Goal: Task Accomplishment & Management: Manage account settings

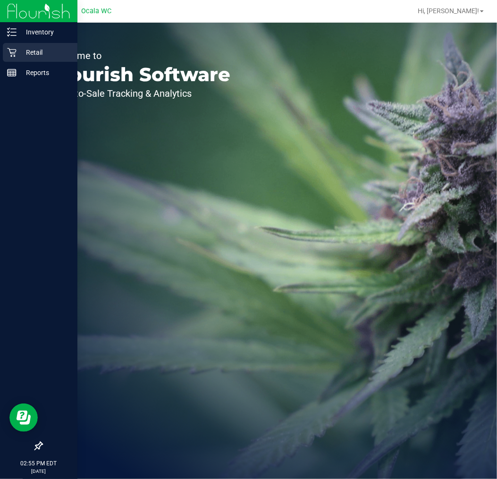
click at [17, 44] on div "Retail" at bounding box center [40, 52] width 75 height 19
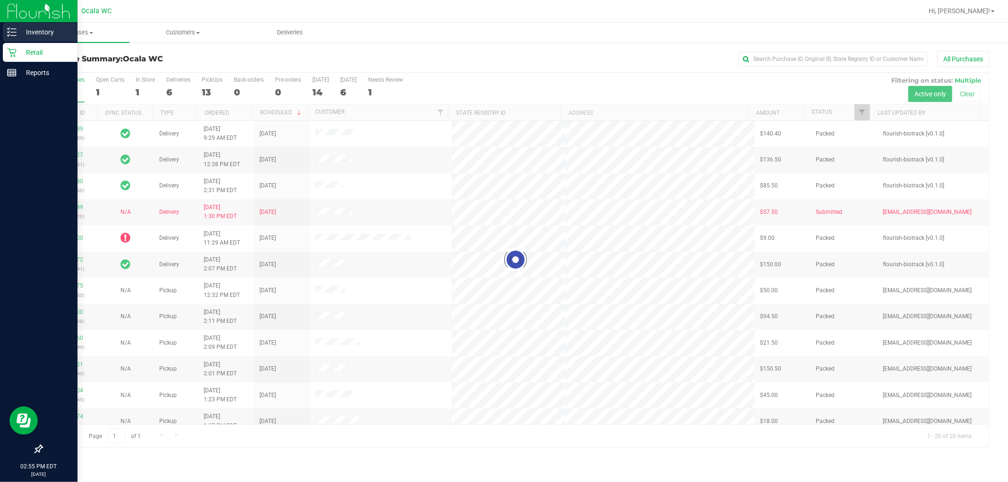
click at [24, 33] on p "Inventory" at bounding box center [45, 31] width 57 height 11
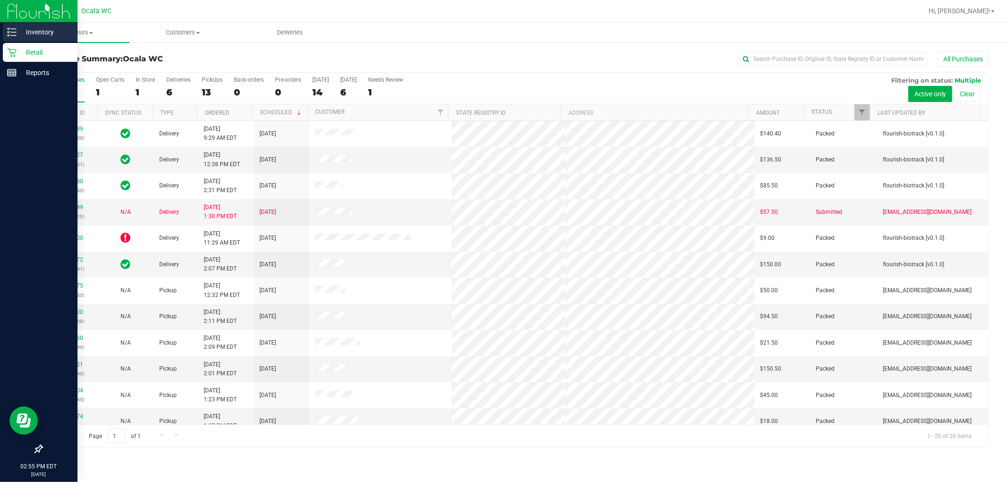
click at [31, 26] on div "Inventory" at bounding box center [40, 32] width 75 height 19
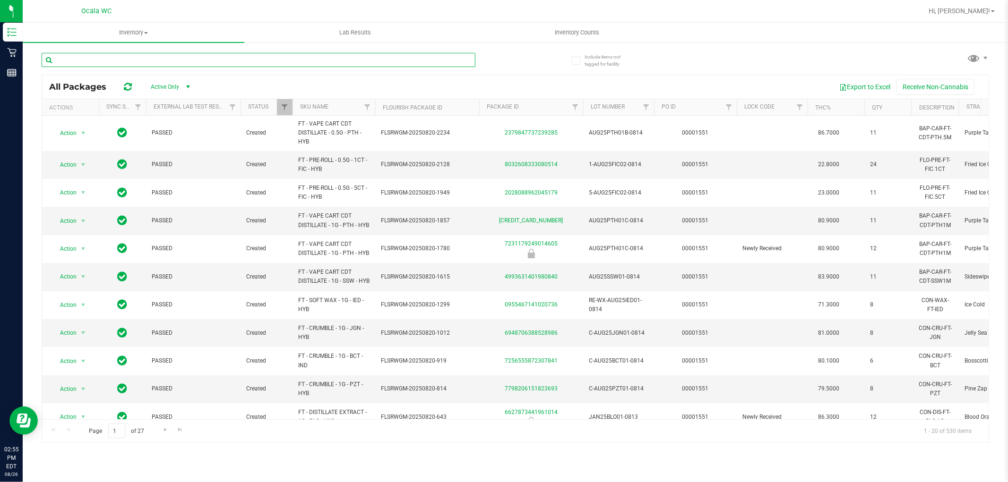
drag, startPoint x: 109, startPoint y: 64, endPoint x: 104, endPoint y: 54, distance: 11.2
click at [104, 54] on input "text" at bounding box center [259, 60] width 434 height 14
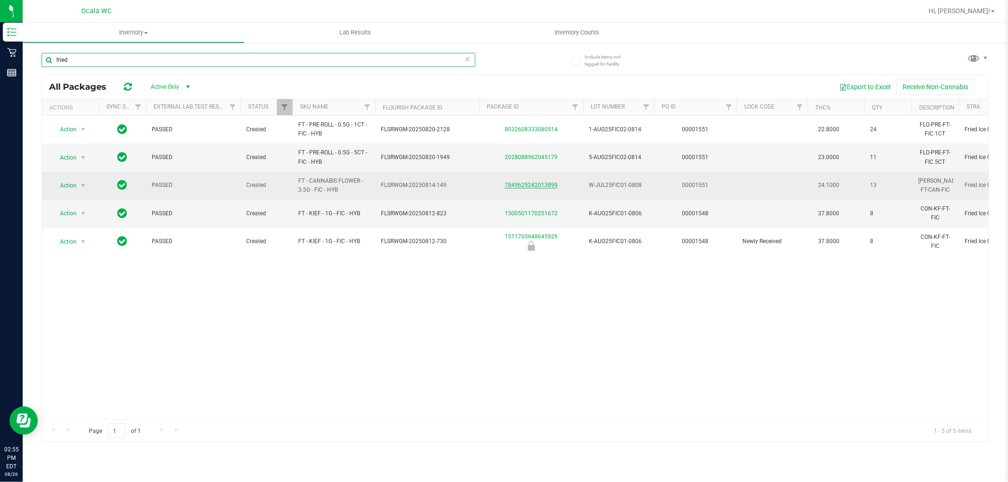
type input "fried"
click at [497, 183] on link "7849629242013899" at bounding box center [530, 185] width 53 height 7
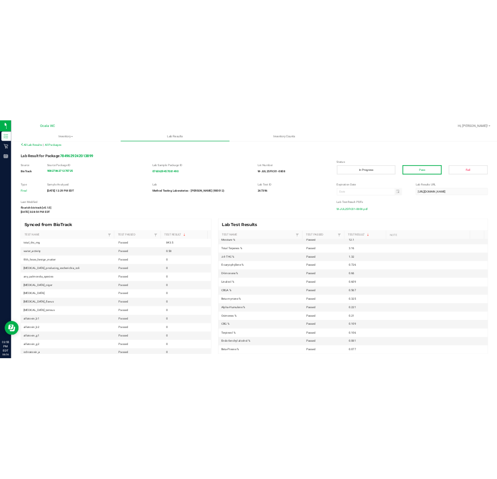
scroll to position [157, 0]
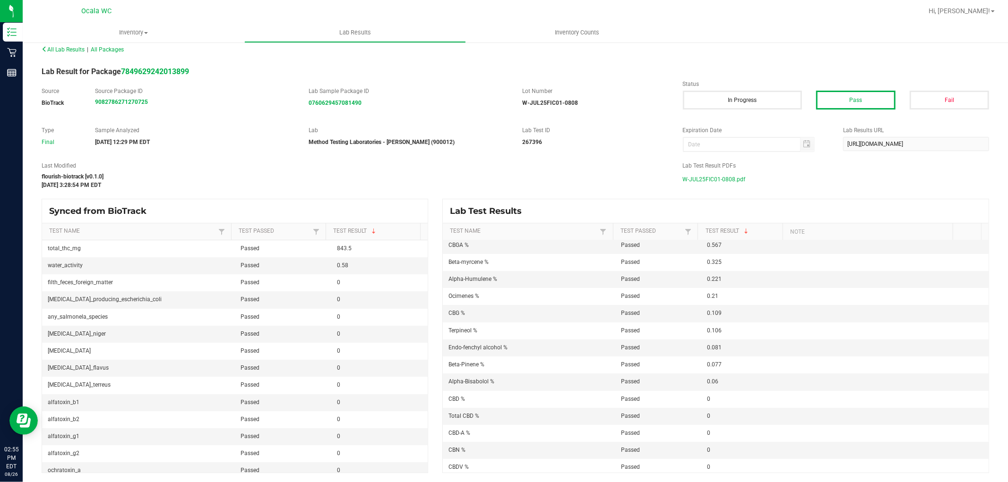
click at [497, 177] on span "W-JUL25FIC01-0808.pdf" at bounding box center [714, 179] width 63 height 14
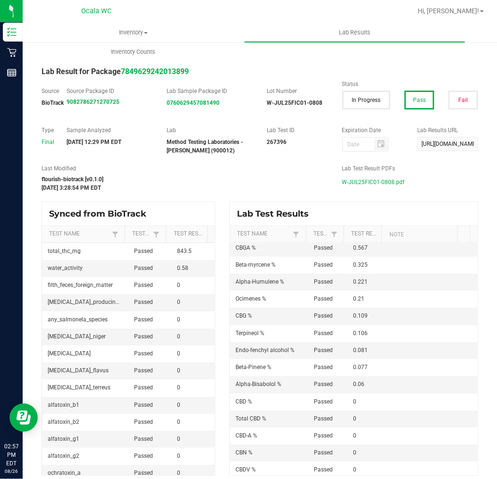
scroll to position [0, 0]
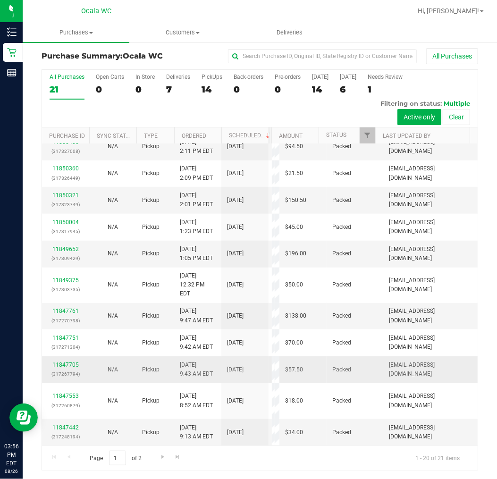
scroll to position [556, 0]
drag, startPoint x: 150, startPoint y: 457, endPoint x: 154, endPoint y: 456, distance: 4.8
click at [150, 457] on div "Page 1 of 2 1 - 20 of 21 items" at bounding box center [260, 458] width 436 height 25
click at [159, 454] on span "Go to the next page" at bounding box center [163, 457] width 8 height 8
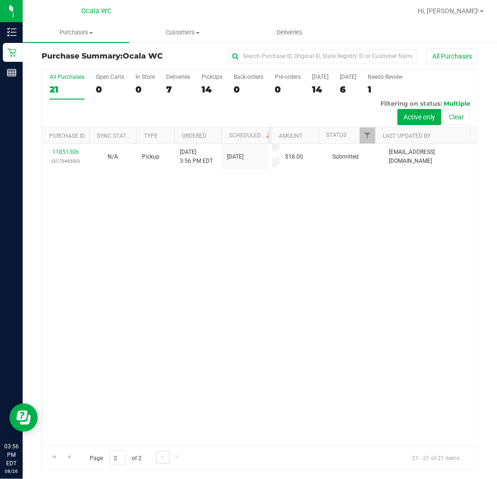
scroll to position [0, 0]
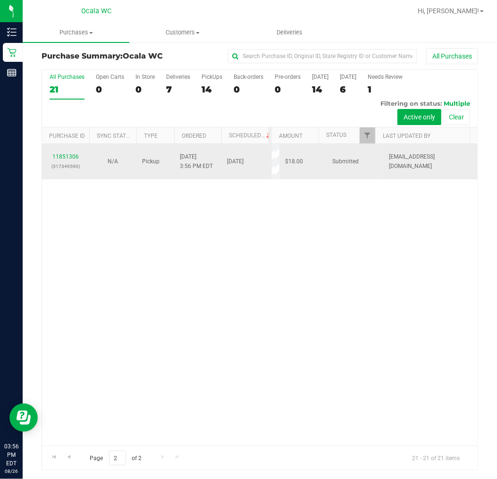
click at [59, 162] on p "(317349590)" at bounding box center [66, 166] width 36 height 9
click at [62, 155] on link "11851306" at bounding box center [65, 157] width 26 height 7
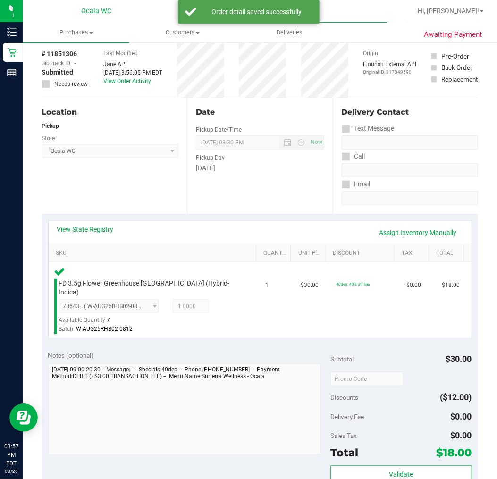
scroll to position [318, 0]
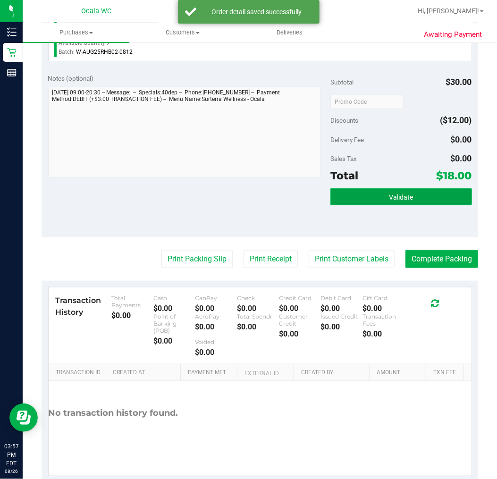
click at [336, 203] on button "Validate" at bounding box center [401, 196] width 141 height 17
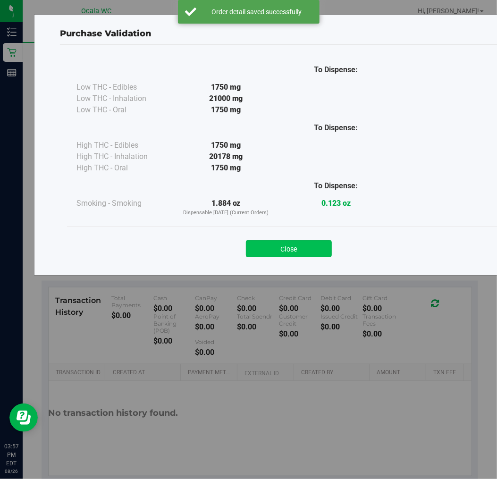
click at [275, 243] on button "Close" at bounding box center [289, 248] width 86 height 17
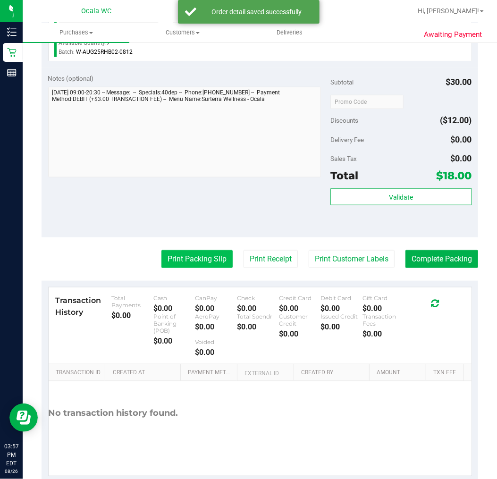
click at [181, 256] on button "Print Packing Slip" at bounding box center [197, 259] width 71 height 18
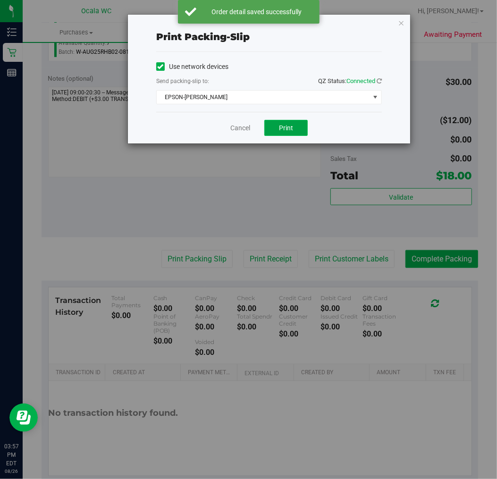
click at [296, 130] on button "Print" at bounding box center [286, 128] width 43 height 16
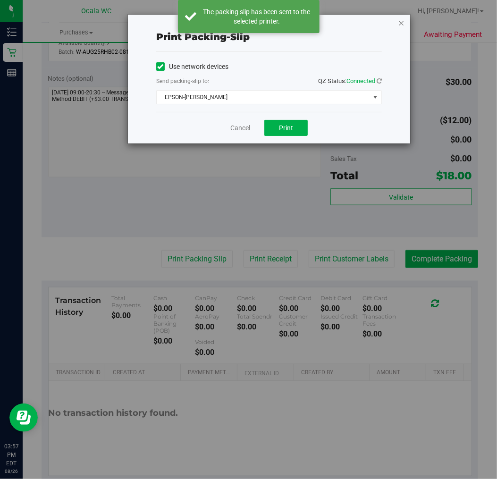
click at [402, 19] on icon "button" at bounding box center [401, 22] width 7 height 11
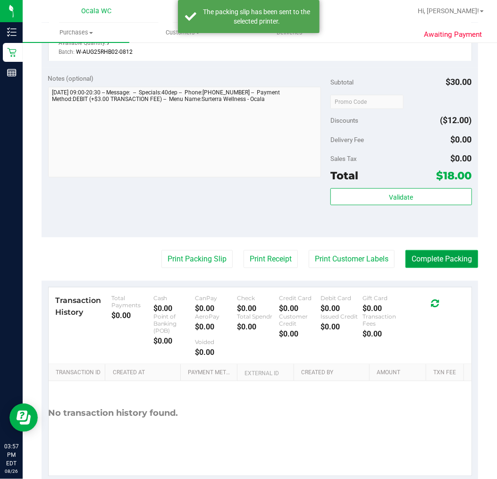
click at [437, 257] on button "Complete Packing" at bounding box center [442, 259] width 73 height 18
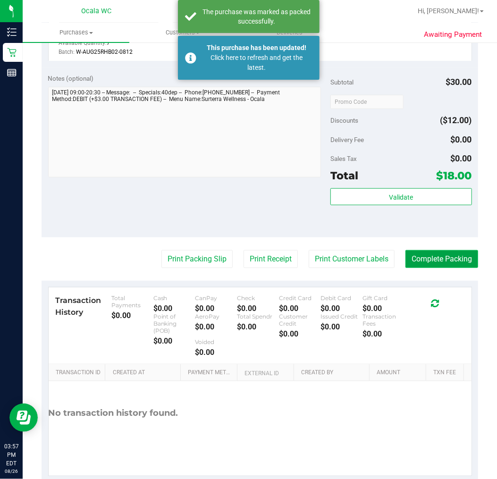
click at [426, 260] on button "Complete Packing" at bounding box center [442, 259] width 73 height 18
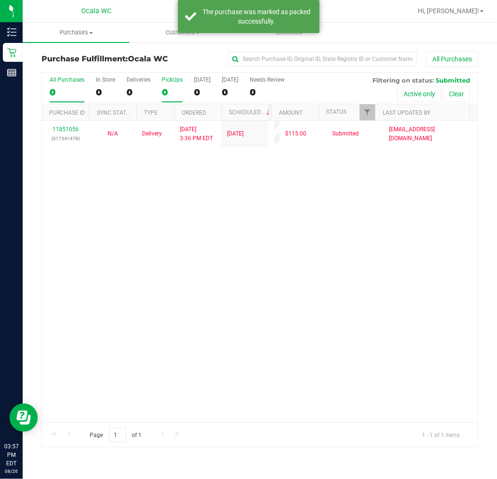
click at [172, 90] on div "0" at bounding box center [172, 92] width 21 height 11
click at [0, 0] on input "PickUps 0" at bounding box center [0, 0] width 0 height 0
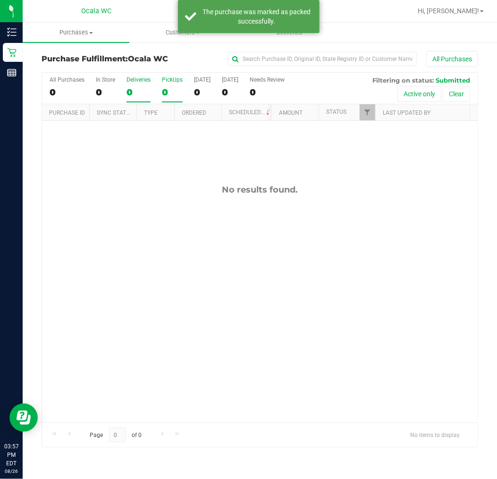
click at [145, 91] on div "0" at bounding box center [139, 92] width 24 height 11
click at [0, 0] on input "Deliveries 0" at bounding box center [0, 0] width 0 height 0
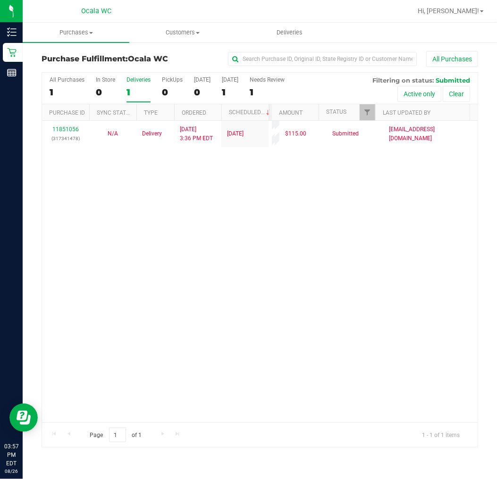
click at [241, 303] on div "11851056 (317341478) N/A Delivery [DATE] 3:36 PM EDT 8/27/2025 $115.00 Submitte…" at bounding box center [260, 272] width 436 height 302
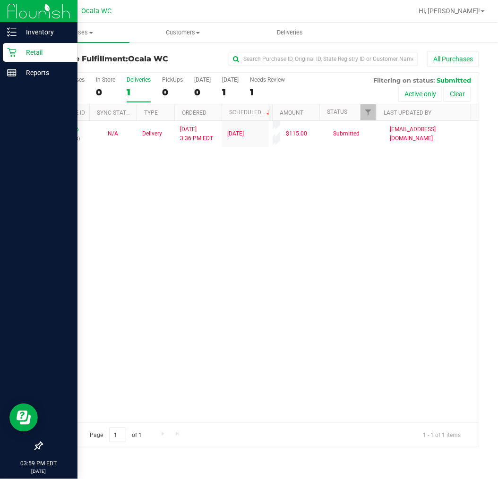
click at [20, 53] on p "Retail" at bounding box center [45, 52] width 57 height 11
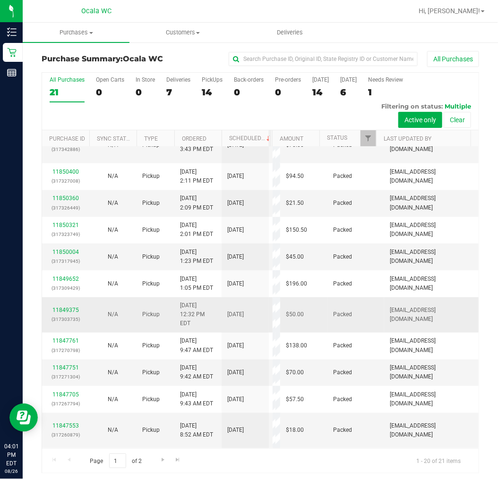
scroll to position [564, 0]
click at [166, 457] on span "Go to the next page" at bounding box center [163, 460] width 8 height 8
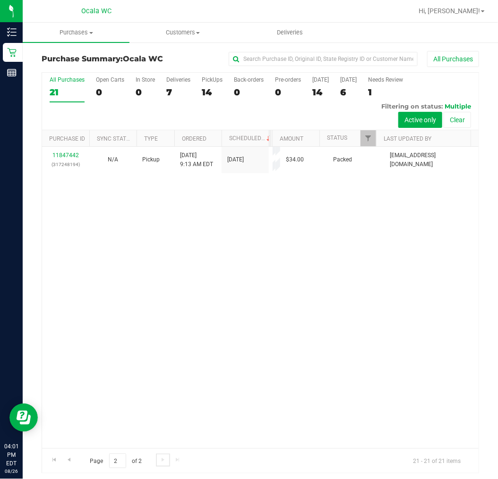
scroll to position [0, 0]
click at [166, 98] on label "Deliveries 7" at bounding box center [178, 90] width 24 height 26
click at [0, 0] on input "Deliveries 7" at bounding box center [0, 0] width 0 height 0
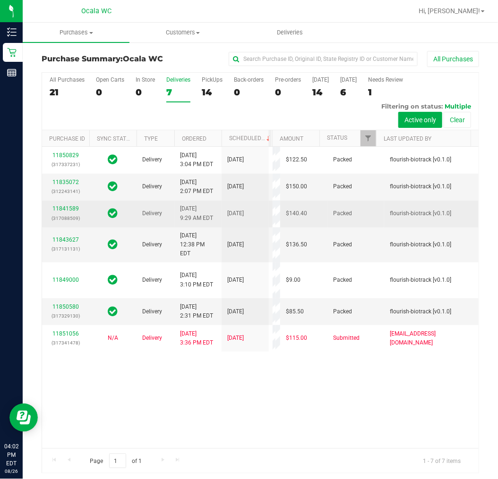
scroll to position [3, 0]
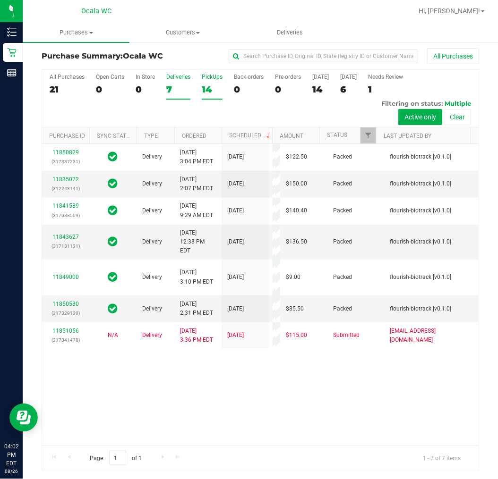
click at [210, 85] on div "14" at bounding box center [212, 89] width 21 height 11
click at [0, 0] on input "PickUps 14" at bounding box center [0, 0] width 0 height 0
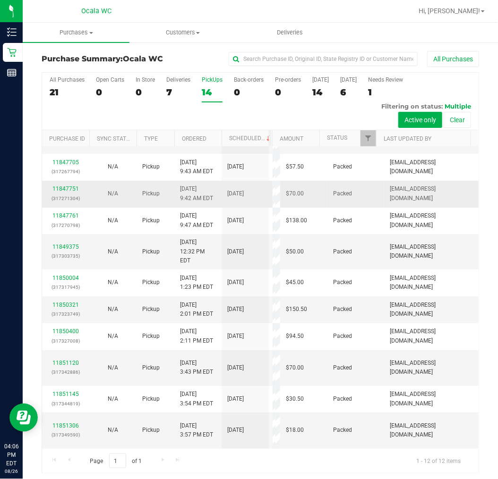
scroll to position [74, 0]
click at [176, 87] on div "7" at bounding box center [178, 92] width 24 height 11
click at [0, 0] on input "Deliveries 7" at bounding box center [0, 0] width 0 height 0
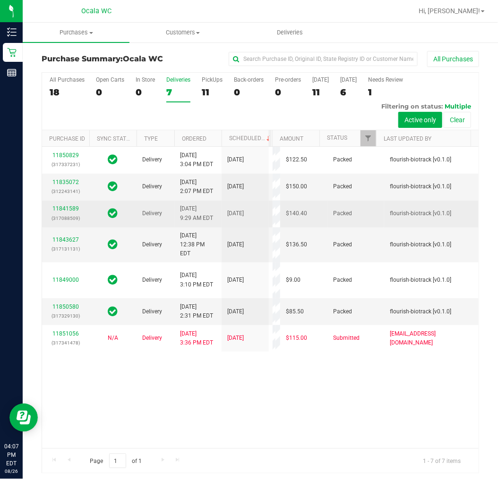
scroll to position [124, 0]
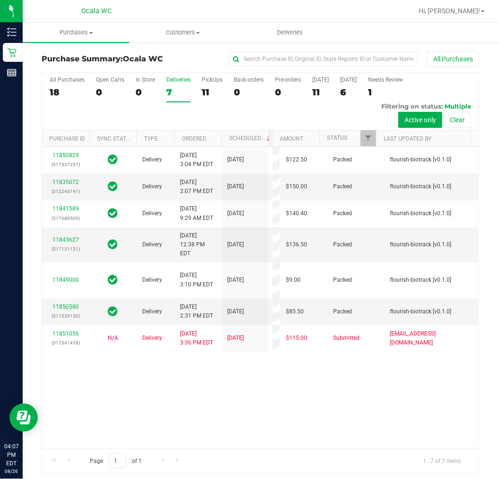
click at [214, 74] on div "All Purchases 18 Open Carts 0 In Store 0 Deliveries 7 PickUps 11 Back-orders 0 …" at bounding box center [260, 77] width 436 height 8
click at [214, 77] on div "PickUps" at bounding box center [212, 80] width 21 height 7
click at [0, 0] on input "PickUps 11" at bounding box center [0, 0] width 0 height 0
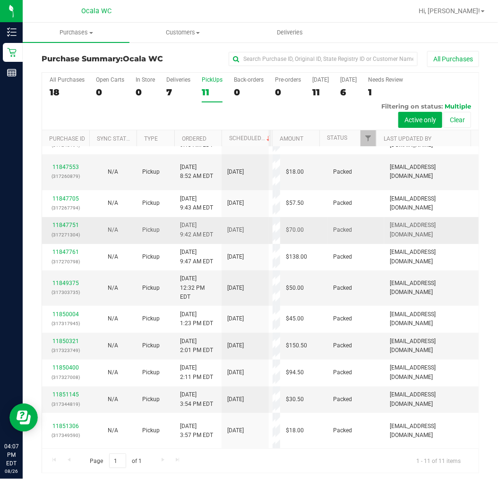
scroll to position [39, 0]
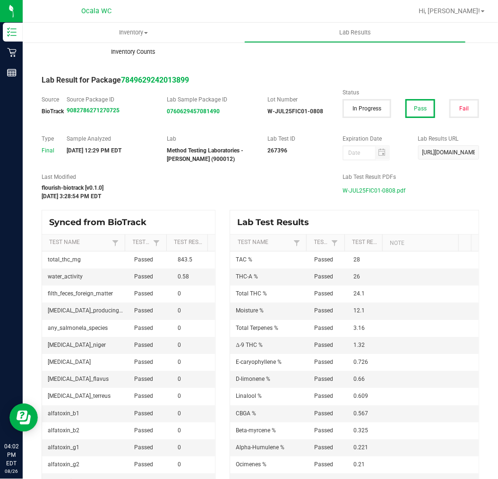
scroll to position [157, 0]
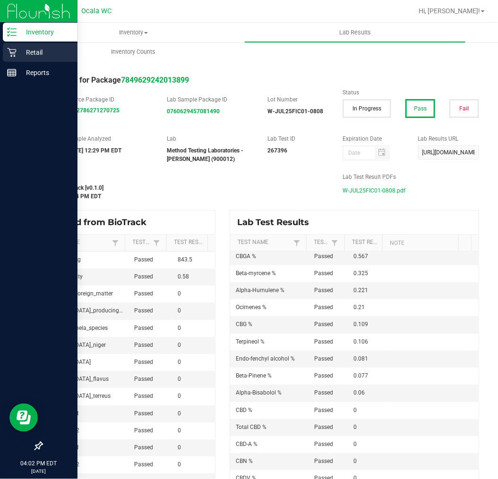
click at [16, 46] on div "Retail" at bounding box center [40, 52] width 75 height 19
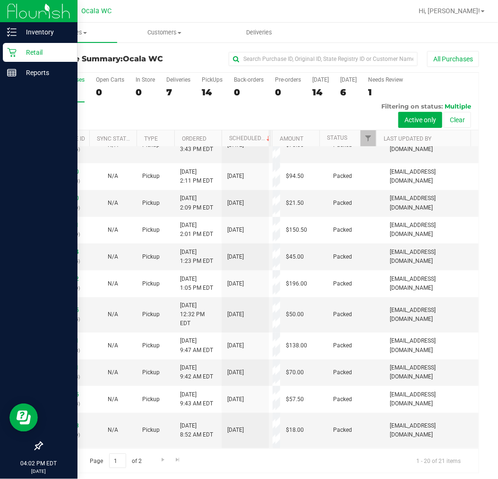
scroll to position [564, 0]
click at [164, 470] on div "Page 1 of 2 1 - 20 of 21 items" at bounding box center [260, 461] width 436 height 25
click at [160, 466] on link "Go to the next page" at bounding box center [163, 460] width 14 height 13
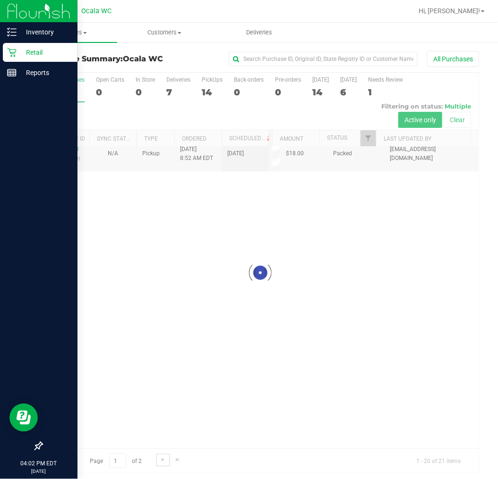
scroll to position [0, 0]
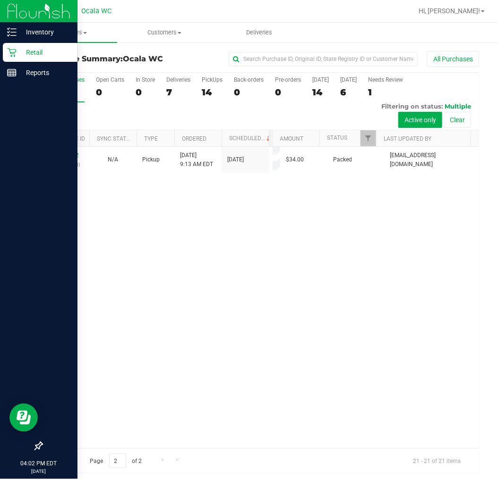
click at [72, 452] on div "Page 2 of 2 21 - 21 of 21 items" at bounding box center [260, 461] width 436 height 25
click at [68, 454] on link "Go to the previous page" at bounding box center [69, 460] width 14 height 13
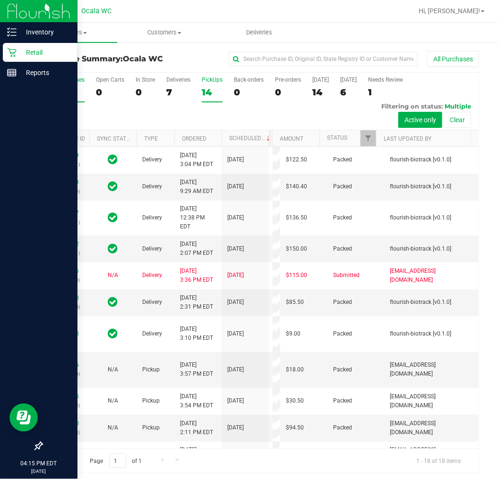
click at [217, 78] on div "PickUps" at bounding box center [212, 80] width 21 height 7
click at [0, 0] on input "PickUps 14" at bounding box center [0, 0] width 0 height 0
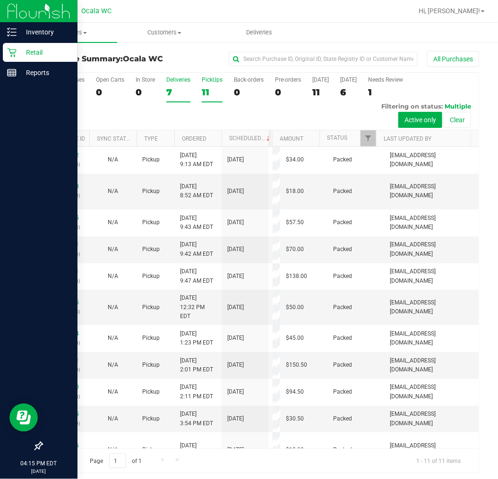
click at [187, 92] on div "7" at bounding box center [178, 92] width 24 height 11
click at [0, 0] on input "Deliveries 7" at bounding box center [0, 0] width 0 height 0
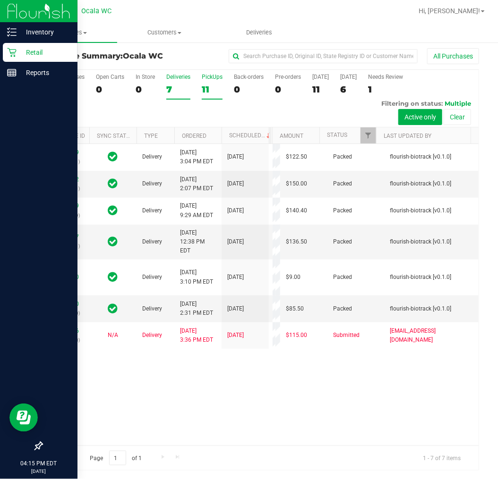
click at [219, 87] on div "11" at bounding box center [212, 89] width 21 height 11
click at [0, 0] on input "PickUps 11" at bounding box center [0, 0] width 0 height 0
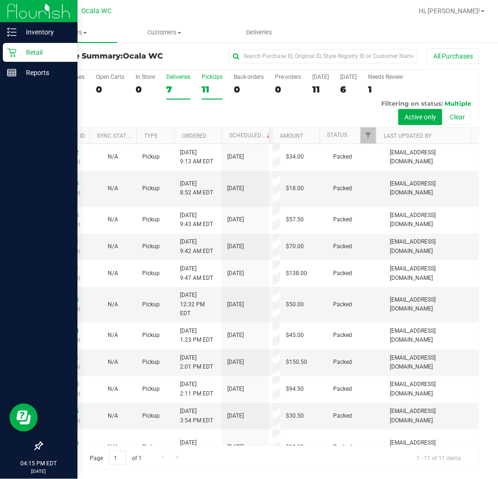
click at [169, 91] on div "7" at bounding box center [178, 89] width 24 height 11
click at [0, 0] on input "Deliveries 7" at bounding box center [0, 0] width 0 height 0
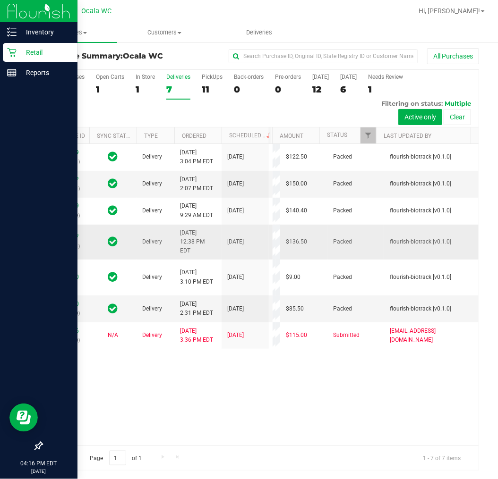
scroll to position [124, 0]
drag, startPoint x: 207, startPoint y: 66, endPoint x: 210, endPoint y: 71, distance: 5.8
click at [207, 66] on div "Purchase Summary: Ocala WC All Purchases" at bounding box center [260, 58] width 437 height 21
click at [23, 27] on p "Inventory" at bounding box center [45, 31] width 57 height 11
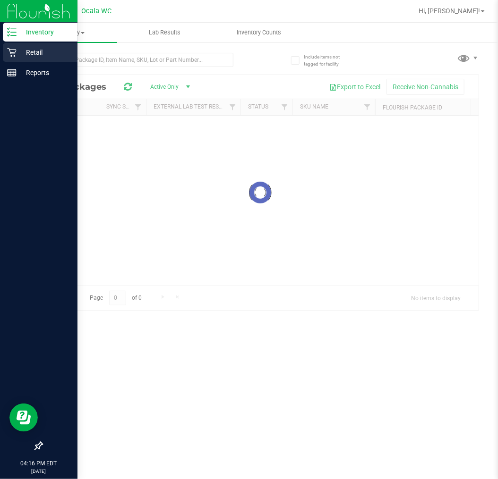
click at [36, 59] on div "Retail" at bounding box center [40, 52] width 75 height 19
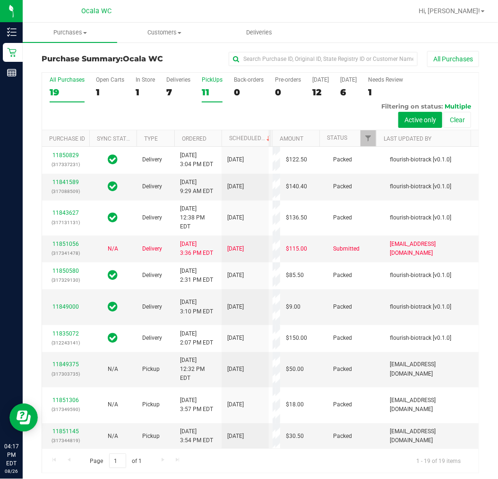
click at [205, 84] on label "PickUps 11" at bounding box center [212, 90] width 21 height 26
click at [0, 0] on input "PickUps 11" at bounding box center [0, 0] width 0 height 0
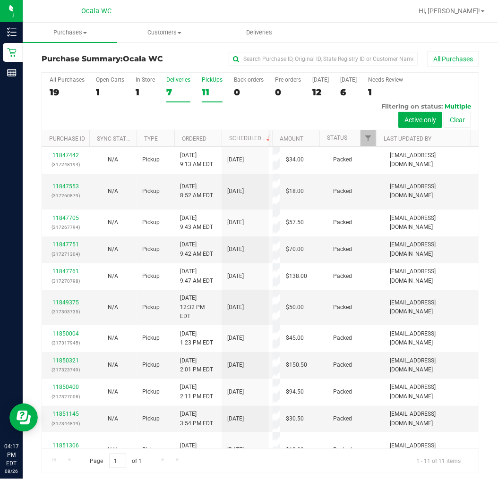
click at [171, 85] on label "Deliveries 7" at bounding box center [178, 90] width 24 height 26
click at [0, 0] on input "Deliveries 7" at bounding box center [0, 0] width 0 height 0
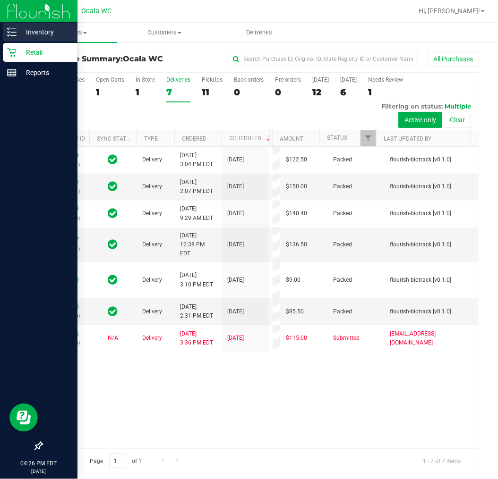
click at [7, 29] on icon at bounding box center [11, 31] width 9 height 9
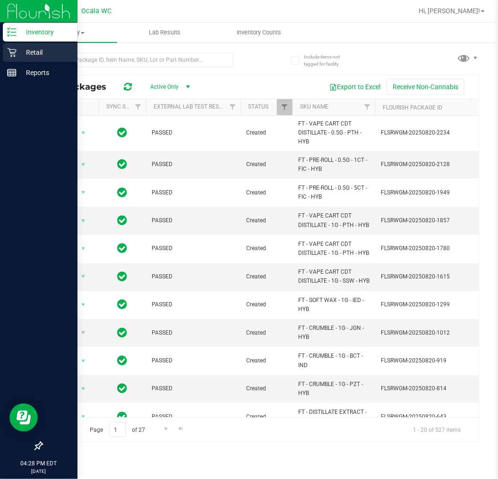
click at [16, 48] on icon at bounding box center [11, 52] width 9 height 9
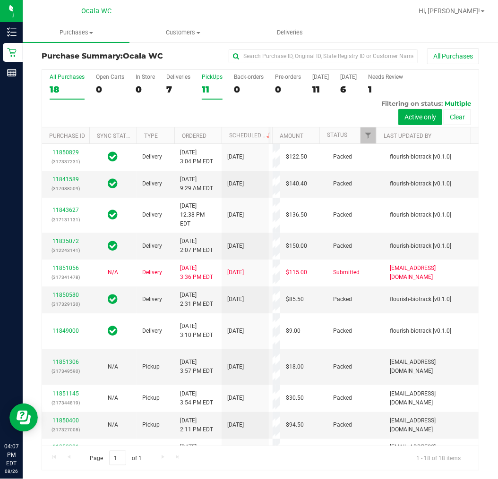
click at [206, 90] on div "11" at bounding box center [212, 89] width 21 height 11
click at [0, 0] on input "PickUps 11" at bounding box center [0, 0] width 0 height 0
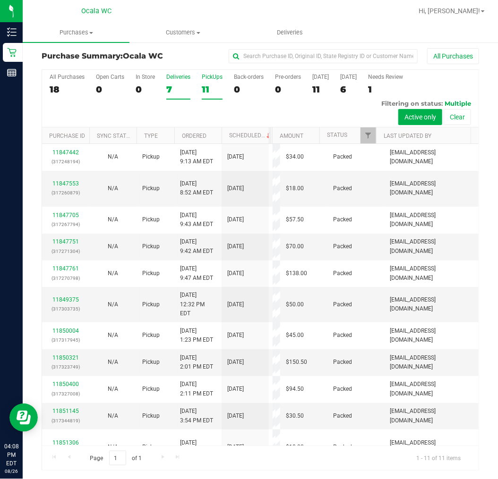
click at [180, 92] on div "7" at bounding box center [178, 89] width 24 height 11
click at [0, 0] on input "Deliveries 7" at bounding box center [0, 0] width 0 height 0
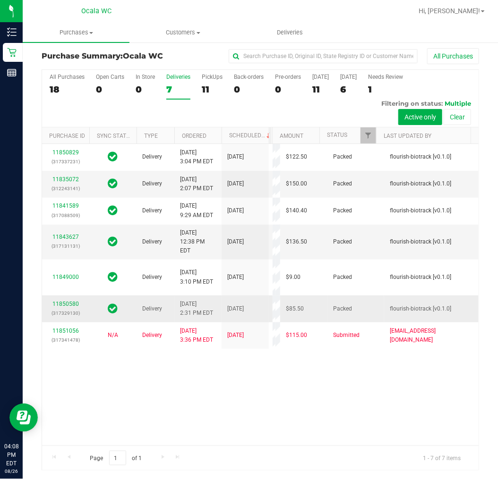
scroll to position [124, 0]
click at [205, 77] on div "PickUps" at bounding box center [212, 77] width 21 height 7
click at [0, 0] on input "PickUps 11" at bounding box center [0, 0] width 0 height 0
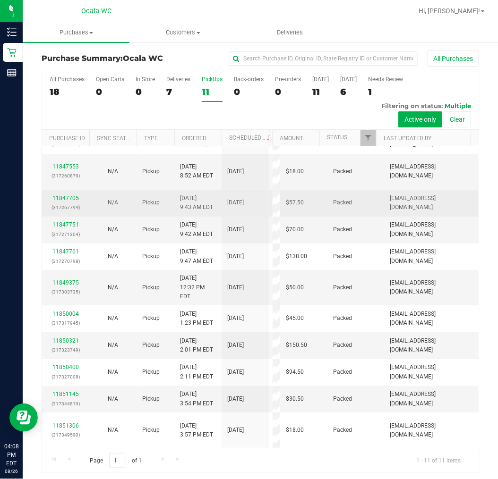
scroll to position [0, 0]
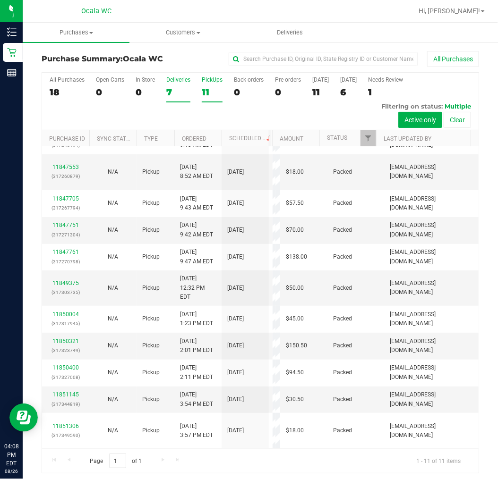
click at [185, 92] on div "7" at bounding box center [178, 92] width 24 height 11
click at [0, 0] on input "Deliveries 7" at bounding box center [0, 0] width 0 height 0
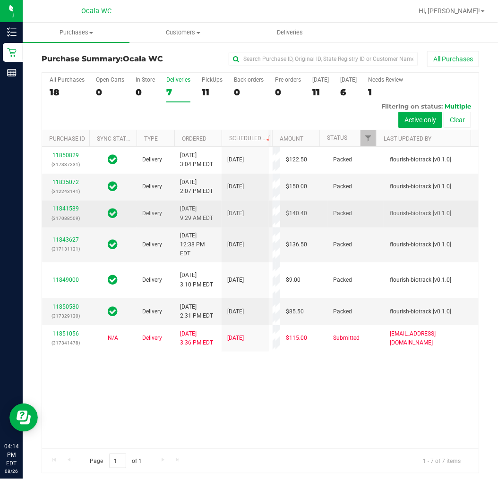
scroll to position [124, 0]
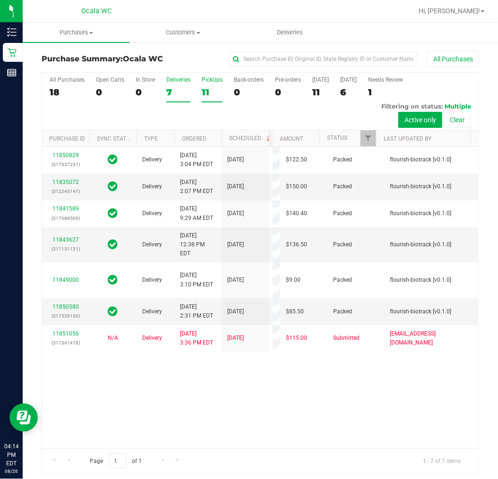
click at [221, 92] on div "11" at bounding box center [212, 92] width 21 height 11
click at [0, 0] on input "PickUps 11" at bounding box center [0, 0] width 0 height 0
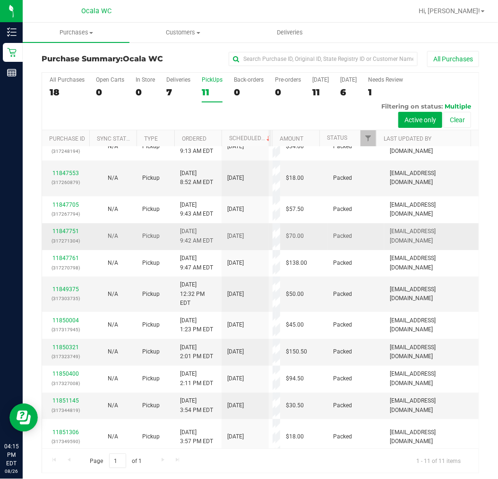
scroll to position [0, 0]
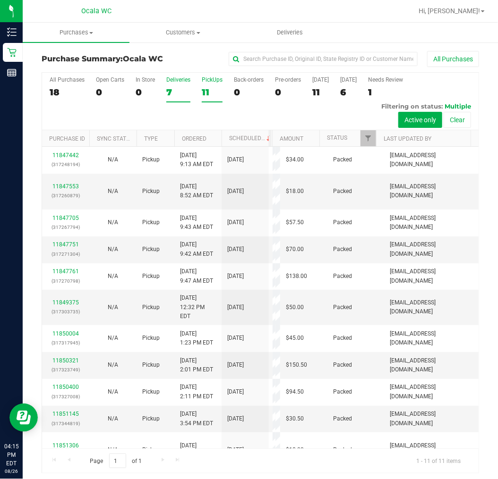
click at [171, 91] on div "7" at bounding box center [178, 92] width 24 height 11
click at [0, 0] on input "Deliveries 7" at bounding box center [0, 0] width 0 height 0
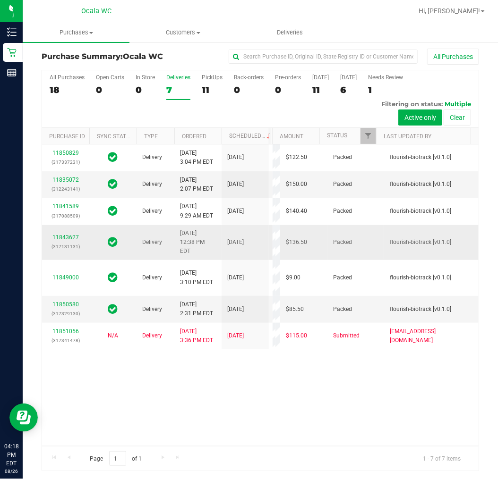
scroll to position [3, 0]
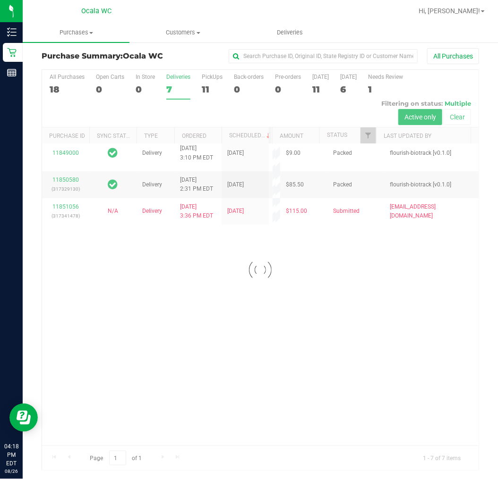
click at [211, 78] on div at bounding box center [260, 270] width 436 height 401
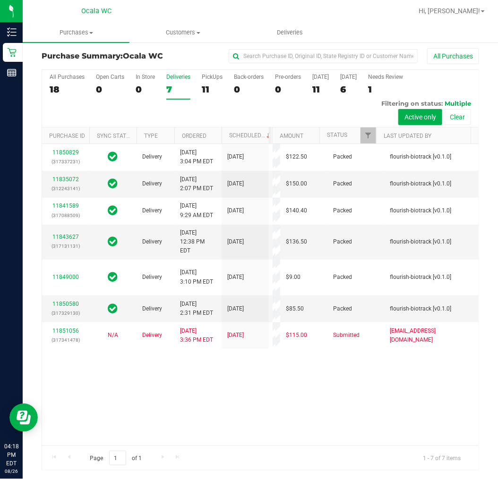
click at [209, 88] on div "11" at bounding box center [212, 89] width 21 height 11
click at [0, 0] on input "PickUps 11" at bounding box center [0, 0] width 0 height 0
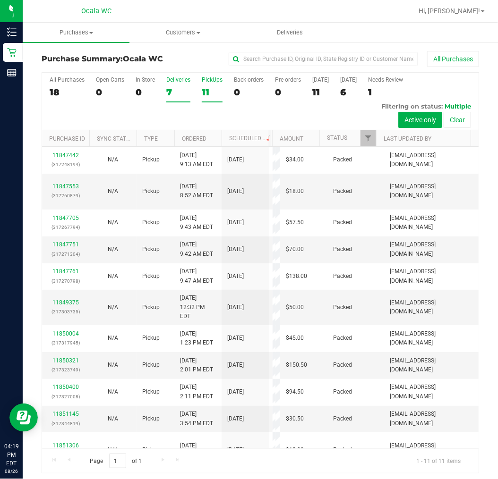
click at [173, 81] on div "Deliveries" at bounding box center [178, 80] width 24 height 7
click at [0, 0] on input "Deliveries 7" at bounding box center [0, 0] width 0 height 0
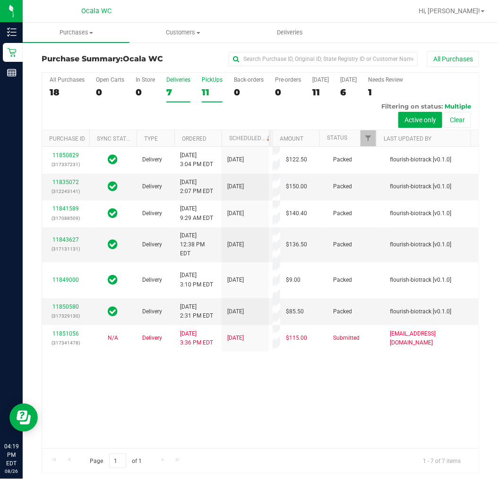
drag, startPoint x: 195, startPoint y: 93, endPoint x: 203, endPoint y: 89, distance: 9.1
click at [197, 93] on div "All Purchases 18 Open Carts 0 In Store 0 Deliveries 7 PickUps 11 Back-orders 0 …" at bounding box center [260, 102] width 436 height 58
click at [206, 87] on div "11" at bounding box center [212, 92] width 21 height 11
click at [0, 0] on input "PickUps 11" at bounding box center [0, 0] width 0 height 0
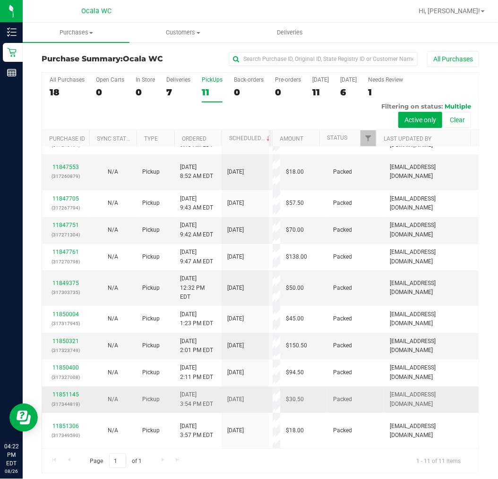
scroll to position [3, 0]
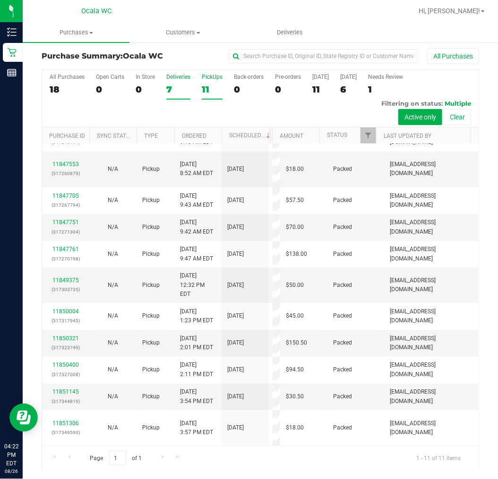
click at [175, 88] on div "7" at bounding box center [178, 89] width 24 height 11
click at [0, 0] on input "Deliveries 7" at bounding box center [0, 0] width 0 height 0
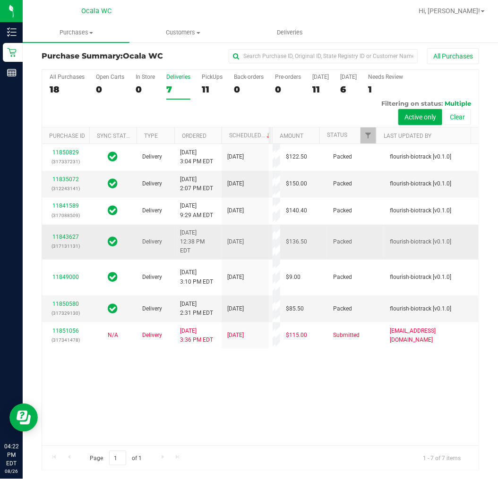
scroll to position [124, 0]
click at [213, 97] on label "PickUps 11" at bounding box center [212, 87] width 21 height 26
click at [0, 0] on input "PickUps 11" at bounding box center [0, 0] width 0 height 0
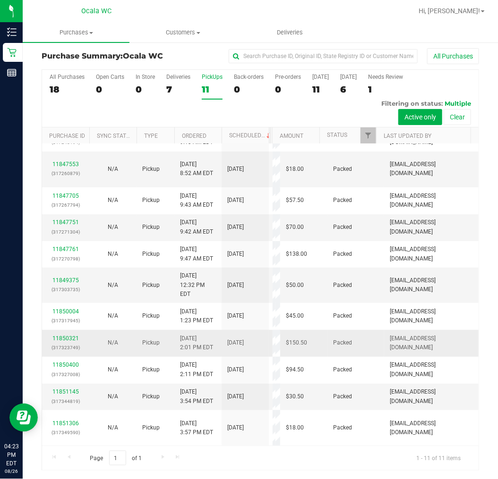
scroll to position [0, 0]
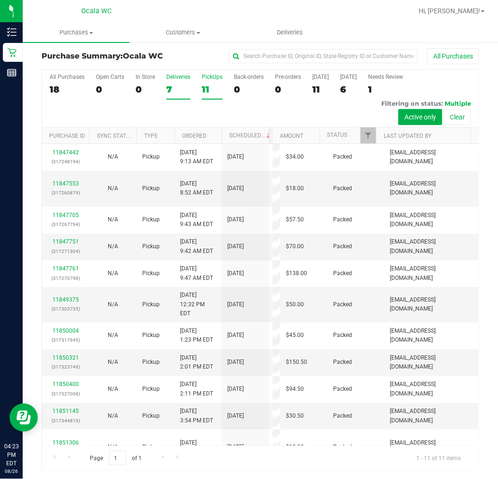
click at [183, 83] on label "Deliveries 7" at bounding box center [178, 87] width 24 height 26
click at [0, 0] on input "Deliveries 7" at bounding box center [0, 0] width 0 height 0
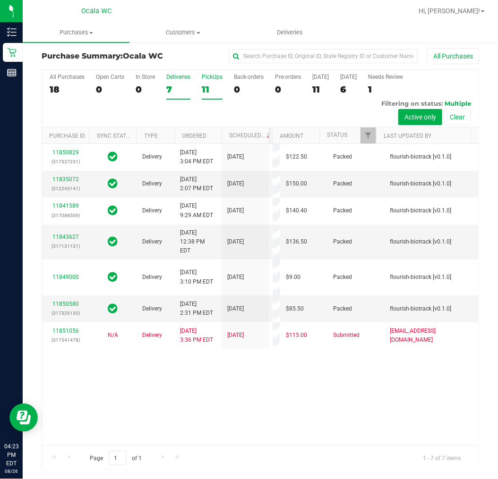
click at [214, 83] on label "PickUps 11" at bounding box center [212, 87] width 21 height 26
click at [0, 0] on input "PickUps 11" at bounding box center [0, 0] width 0 height 0
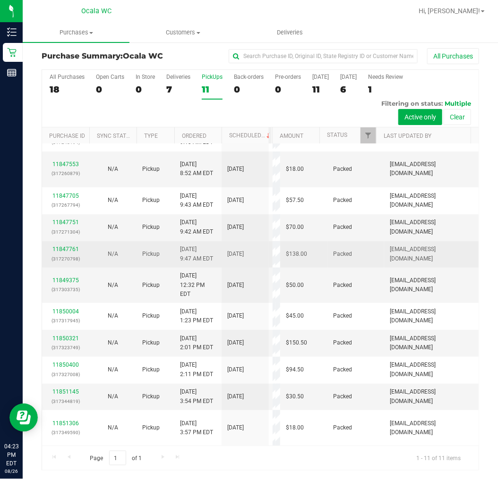
scroll to position [39, 0]
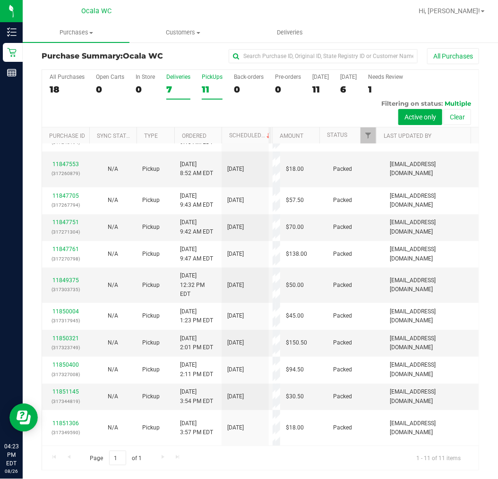
click at [182, 93] on div "7" at bounding box center [178, 89] width 24 height 11
click at [0, 0] on input "Deliveries 7" at bounding box center [0, 0] width 0 height 0
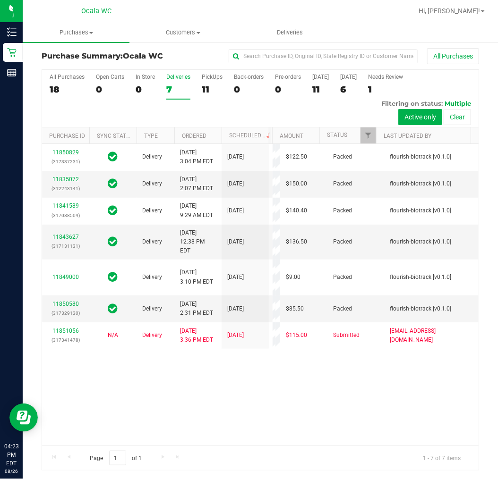
scroll to position [0, 0]
click at [209, 83] on label "PickUps 11" at bounding box center [212, 87] width 21 height 26
click at [0, 0] on input "PickUps 11" at bounding box center [0, 0] width 0 height 0
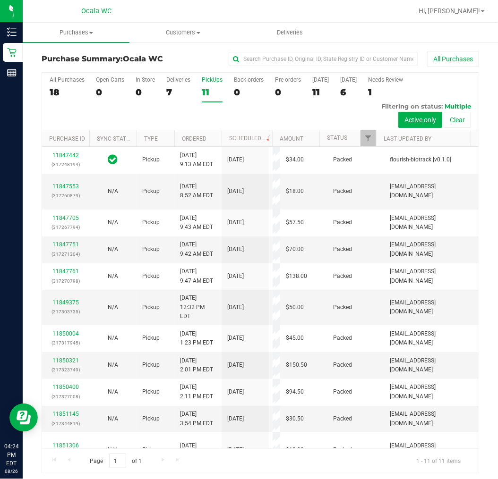
click at [161, 91] on div "All Purchases 18 Open Carts 0 In Store 0 Deliveries 7 PickUps 11 Back-orders 0 …" at bounding box center [260, 102] width 436 height 58
click at [166, 90] on div "7" at bounding box center [178, 92] width 24 height 11
click at [0, 0] on input "Deliveries 7" at bounding box center [0, 0] width 0 height 0
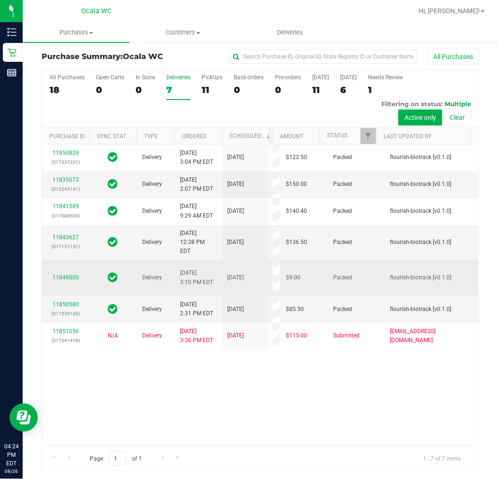
scroll to position [3, 0]
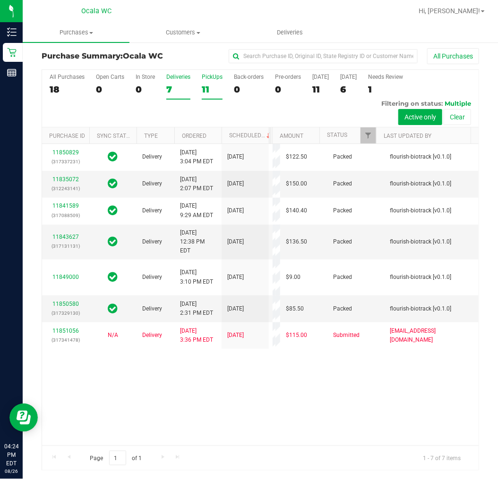
click at [205, 85] on div "11" at bounding box center [212, 89] width 21 height 11
click at [0, 0] on input "PickUps 11" at bounding box center [0, 0] width 0 height 0
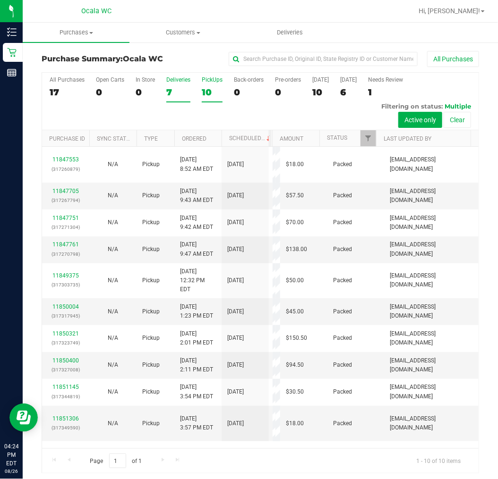
scroll to position [0, 0]
click at [182, 87] on div "7" at bounding box center [178, 92] width 24 height 11
click at [0, 0] on input "Deliveries 7" at bounding box center [0, 0] width 0 height 0
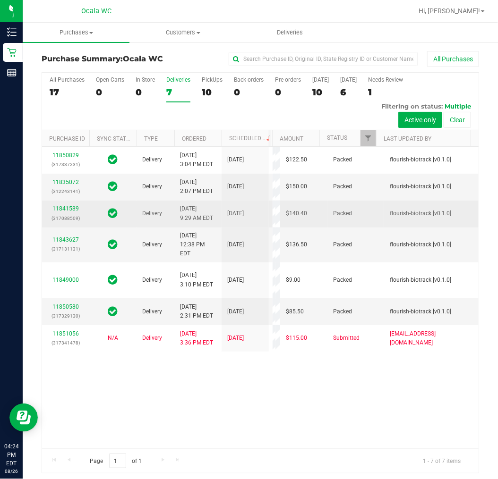
scroll to position [3, 0]
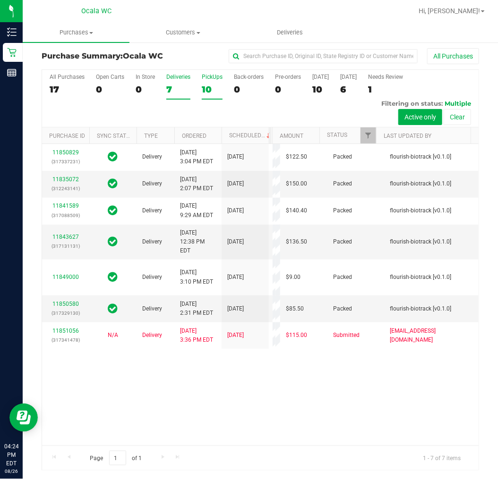
click at [202, 88] on div "10" at bounding box center [212, 89] width 21 height 11
click at [0, 0] on input "PickUps 10" at bounding box center [0, 0] width 0 height 0
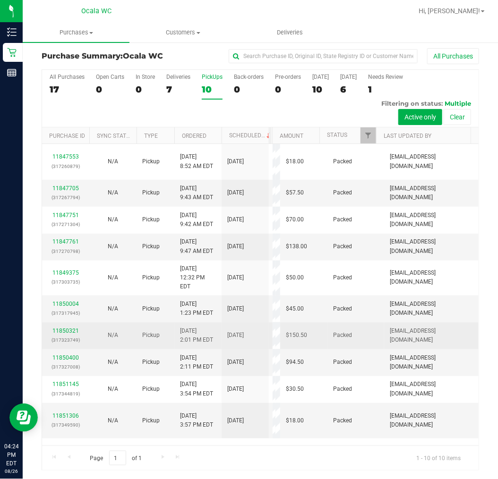
scroll to position [0, 0]
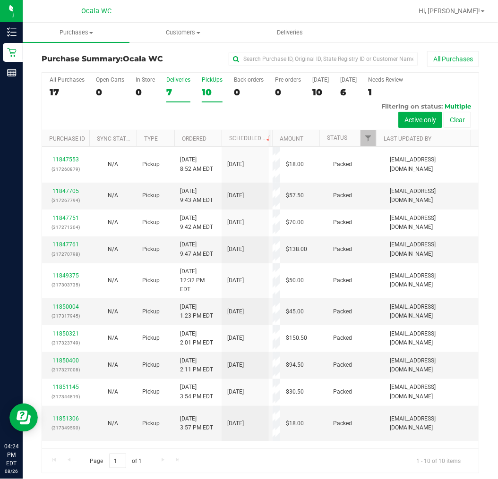
click at [187, 87] on div "7" at bounding box center [178, 92] width 24 height 11
click at [0, 0] on input "Deliveries 7" at bounding box center [0, 0] width 0 height 0
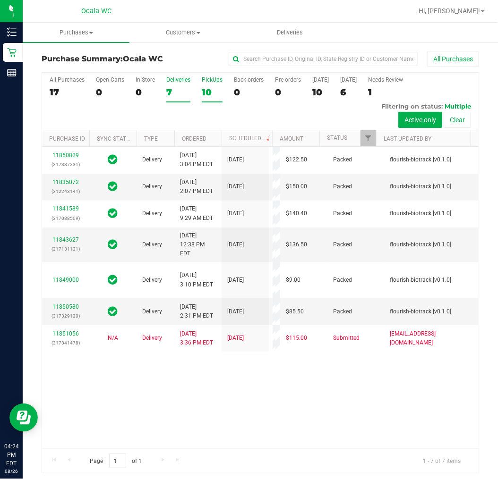
click at [208, 86] on label "PickUps 10" at bounding box center [212, 90] width 21 height 26
click at [0, 0] on input "PickUps 10" at bounding box center [0, 0] width 0 height 0
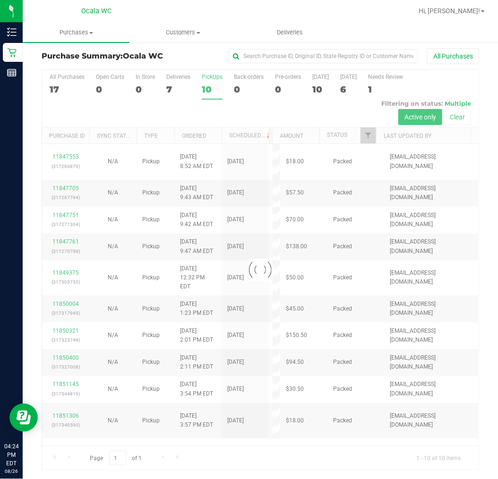
click at [182, 87] on div at bounding box center [260, 270] width 436 height 401
click at [172, 87] on div at bounding box center [260, 270] width 436 height 401
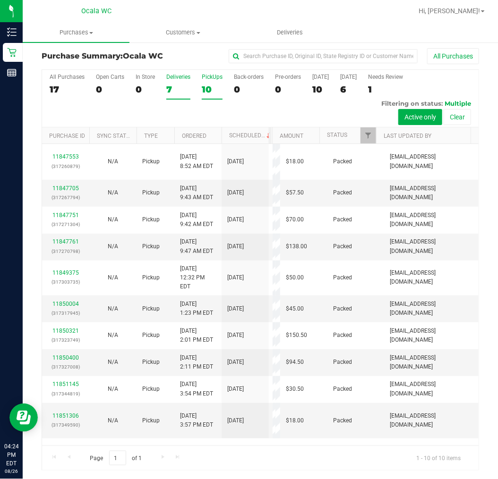
click at [173, 87] on div "7" at bounding box center [178, 89] width 24 height 11
click at [0, 0] on input "Deliveries 7" at bounding box center [0, 0] width 0 height 0
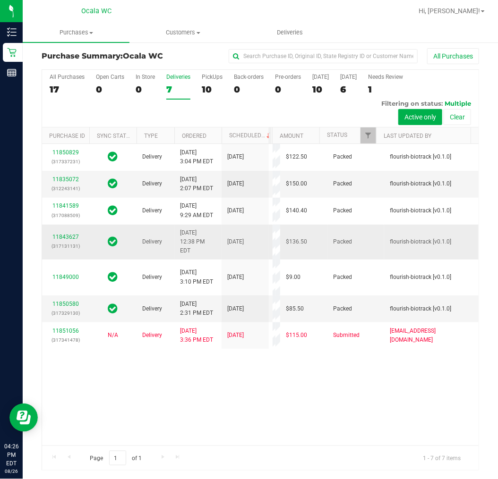
scroll to position [124, 0]
click at [211, 84] on div "10" at bounding box center [212, 89] width 21 height 11
click at [0, 0] on input "PickUps 10" at bounding box center [0, 0] width 0 height 0
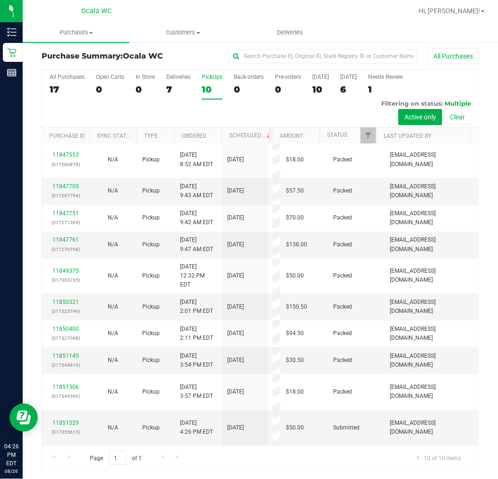
scroll to position [21, 0]
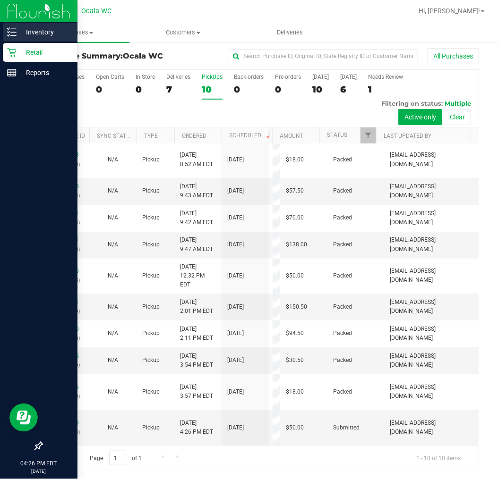
click at [18, 32] on p "Inventory" at bounding box center [45, 31] width 57 height 11
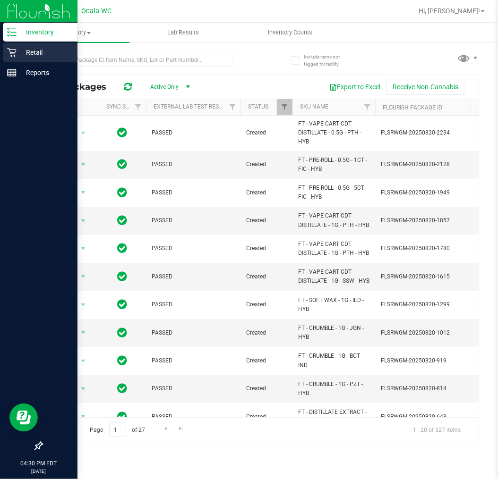
click at [26, 54] on p "Retail" at bounding box center [45, 52] width 57 height 11
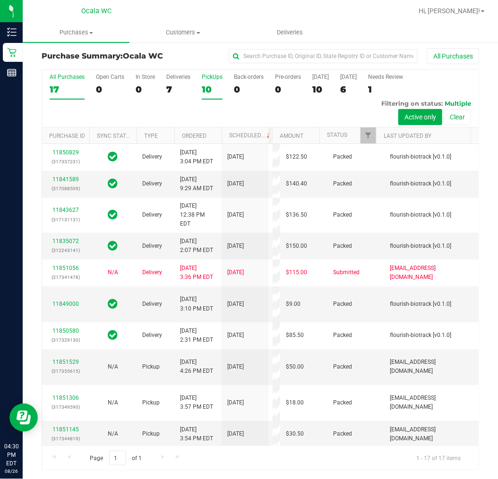
click at [215, 81] on label "PickUps 10" at bounding box center [212, 87] width 21 height 26
click at [0, 0] on input "PickUps 10" at bounding box center [0, 0] width 0 height 0
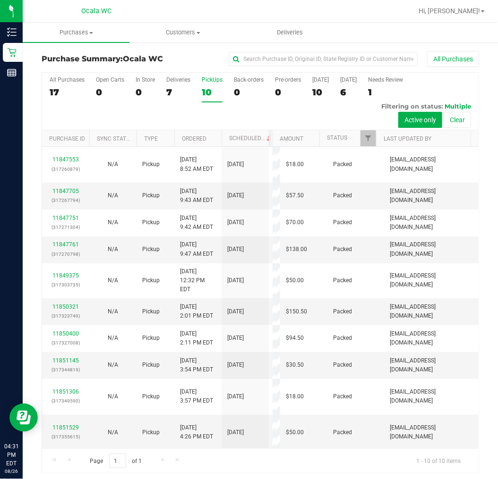
click at [195, 115] on div "All Purchases 17 Open Carts 0 In Store 0 Deliveries 7 PickUps 10 Back-orders 0 …" at bounding box center [260, 102] width 436 height 58
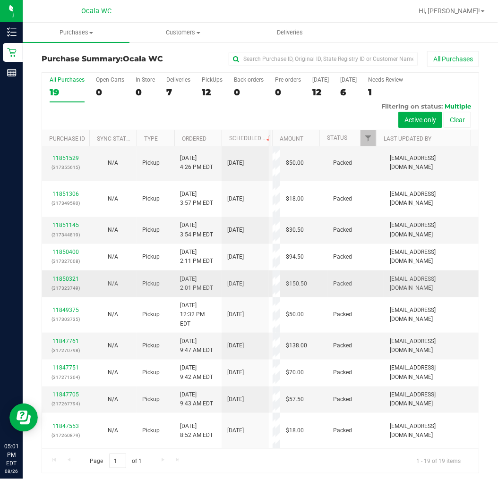
scroll to position [493, 0]
click at [171, 94] on div "7" at bounding box center [178, 92] width 24 height 11
click at [0, 0] on input "Deliveries 7" at bounding box center [0, 0] width 0 height 0
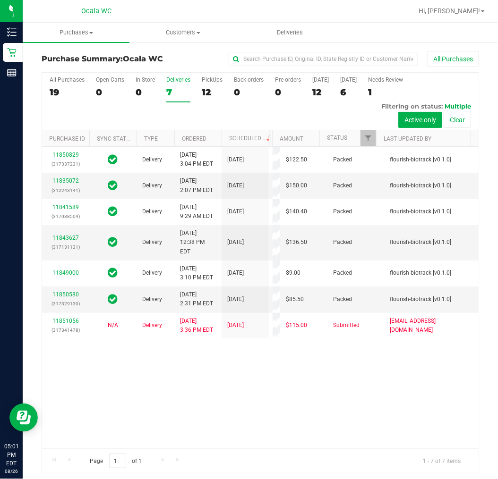
scroll to position [0, 0]
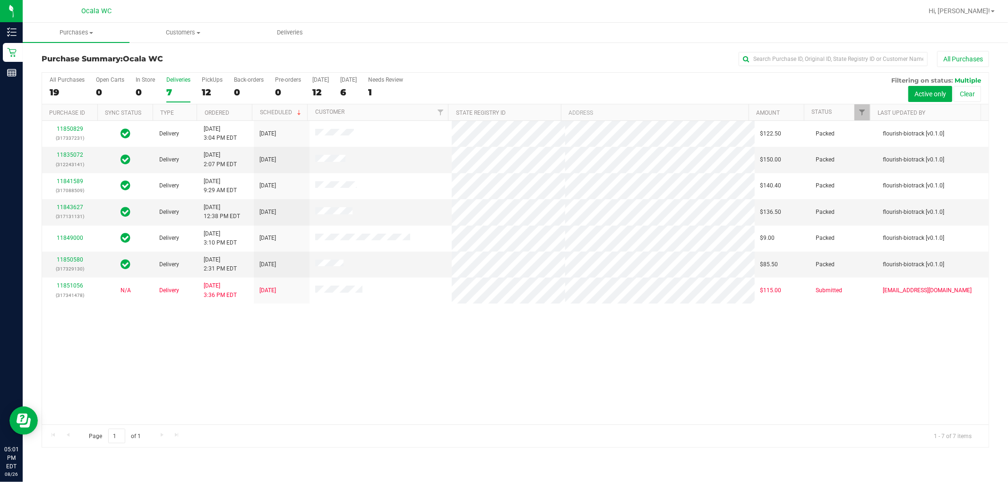
click at [497, 383] on div "11850829 (317337231) Delivery [DATE] 3:04 PM EDT 8/28/2025 $122.50 Packed flour…" at bounding box center [515, 273] width 946 height 304
click at [497, 391] on div "11850829 (317337231) Delivery [DATE] 3:04 PM EDT 8/28/2025 $122.50 Packed flour…" at bounding box center [515, 273] width 946 height 304
click at [399, 337] on div "11850829 (317337231) Delivery [DATE] 3:04 PM EDT 8/28/2025 $122.50 Packed flour…" at bounding box center [515, 273] width 946 height 304
click at [403, 341] on div "11850829 (317337231) Delivery [DATE] 3:04 PM EDT 8/28/2025 $122.50 Packed flour…" at bounding box center [515, 273] width 946 height 304
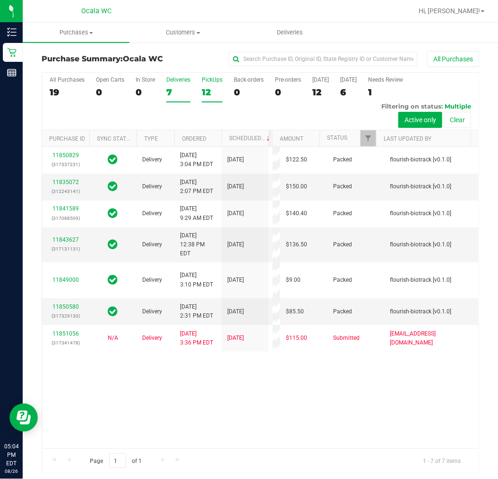
click at [208, 92] on div "12" at bounding box center [212, 92] width 21 height 11
click at [0, 0] on input "PickUps 12" at bounding box center [0, 0] width 0 height 0
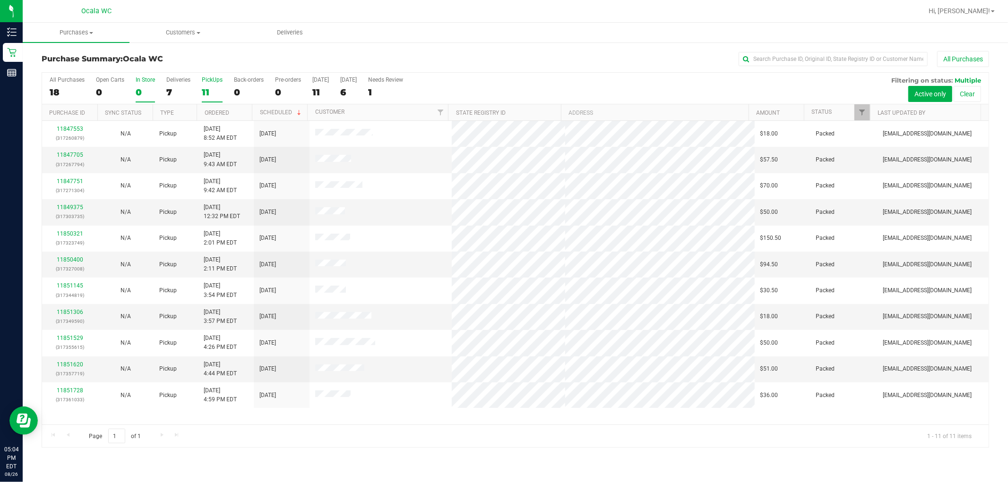
click at [148, 88] on div "0" at bounding box center [145, 92] width 19 height 11
click at [0, 0] on input "In Store 0" at bounding box center [0, 0] width 0 height 0
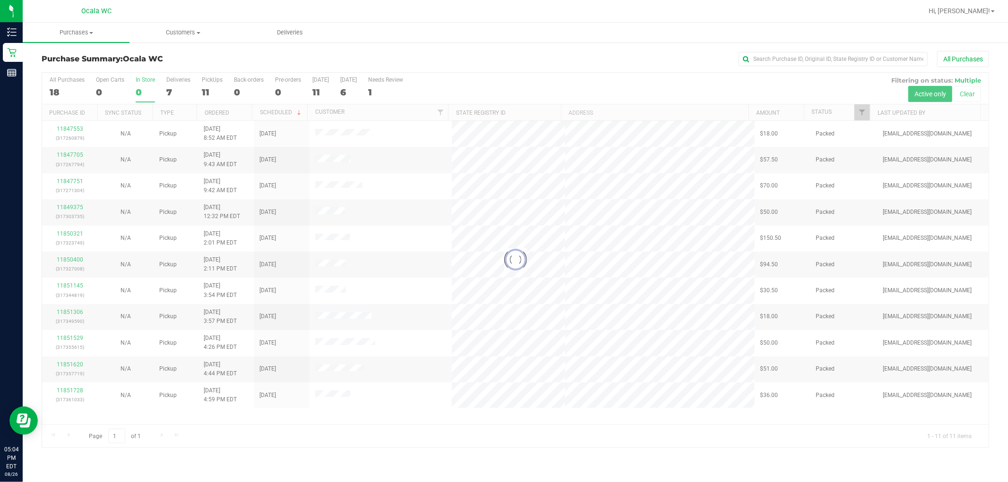
click at [181, 84] on div at bounding box center [515, 260] width 946 height 375
click at [177, 93] on div at bounding box center [515, 260] width 946 height 375
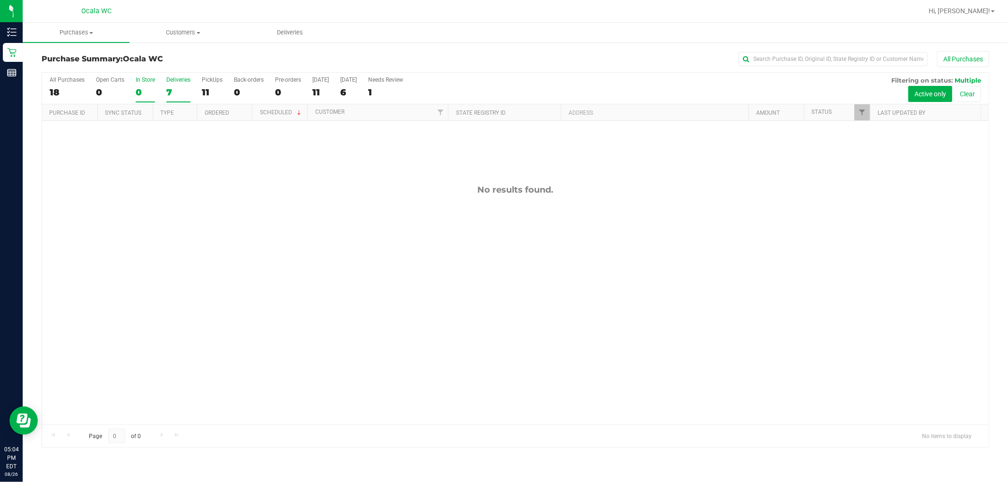
click at [176, 92] on div "7" at bounding box center [178, 92] width 24 height 11
click at [0, 0] on input "Deliveries 7" at bounding box center [0, 0] width 0 height 0
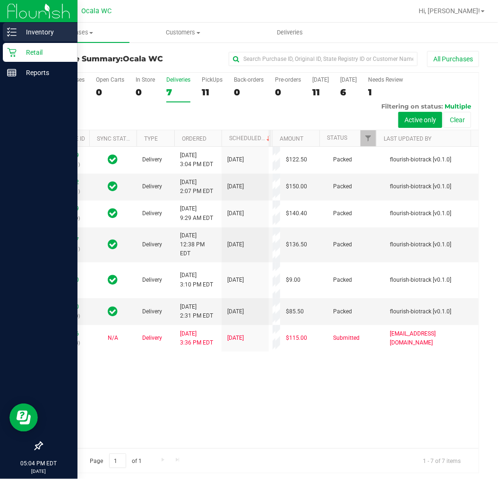
click at [18, 33] on p "Inventory" at bounding box center [45, 31] width 57 height 11
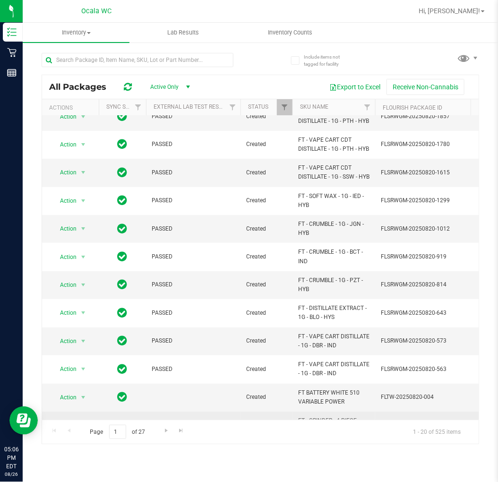
scroll to position [294, 0]
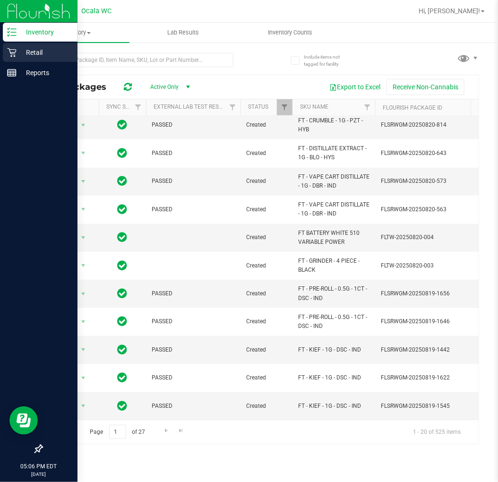
click at [9, 48] on icon at bounding box center [11, 52] width 9 height 9
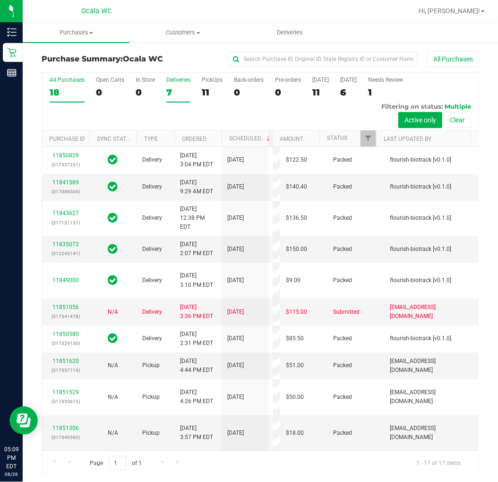
click at [175, 96] on div "7" at bounding box center [178, 92] width 24 height 11
click at [0, 0] on input "Deliveries 7" at bounding box center [0, 0] width 0 height 0
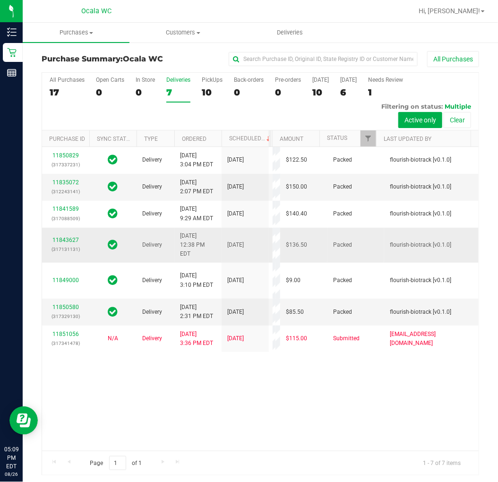
scroll to position [2, 0]
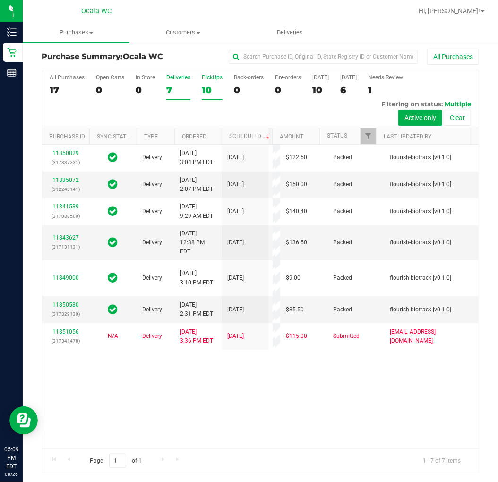
click at [214, 79] on div "PickUps" at bounding box center [212, 77] width 21 height 7
click at [0, 0] on input "PickUps 10" at bounding box center [0, 0] width 0 height 0
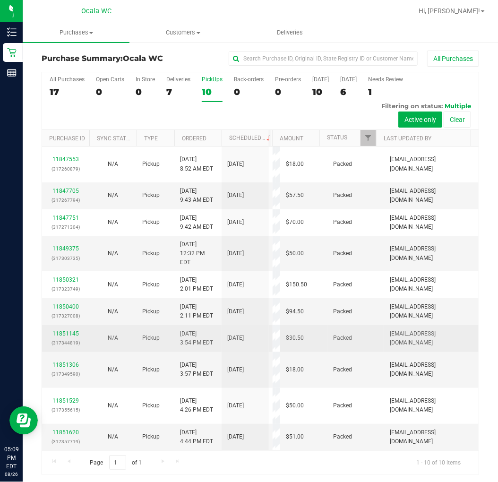
scroll to position [0, 0]
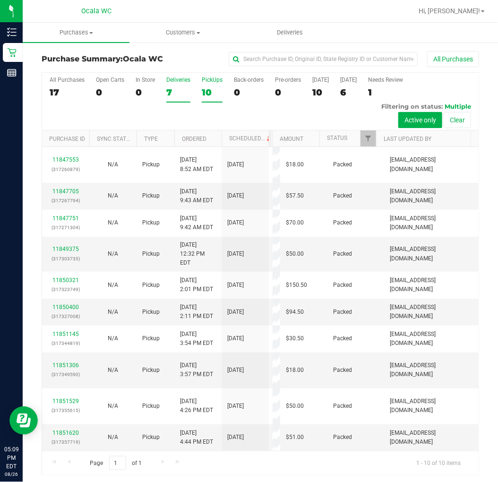
click at [172, 97] on div "7" at bounding box center [178, 92] width 24 height 11
click at [0, 0] on input "Deliveries 7" at bounding box center [0, 0] width 0 height 0
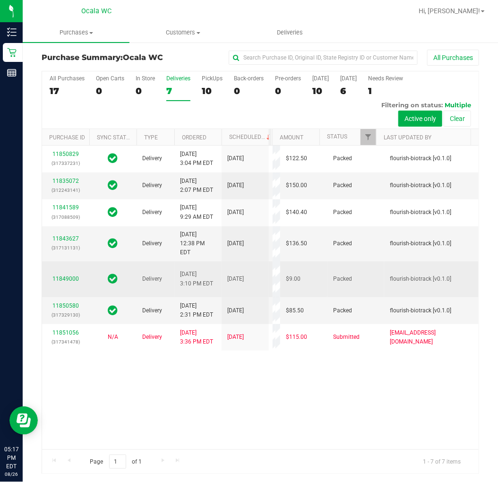
scroll to position [2, 0]
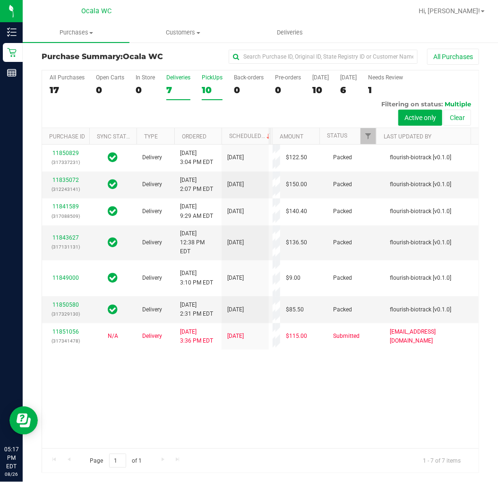
click at [218, 77] on div "PickUps" at bounding box center [212, 77] width 21 height 7
click at [0, 0] on input "PickUps 10" at bounding box center [0, 0] width 0 height 0
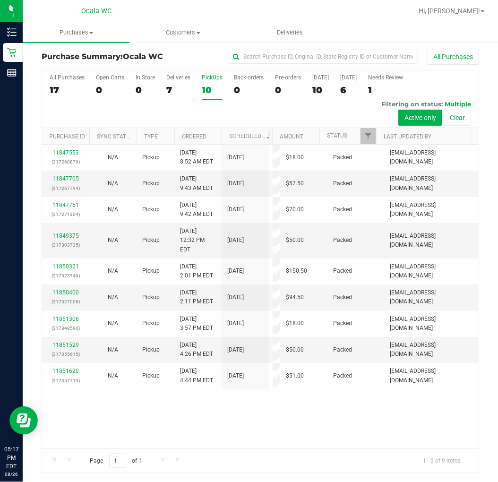
scroll to position [0, 0]
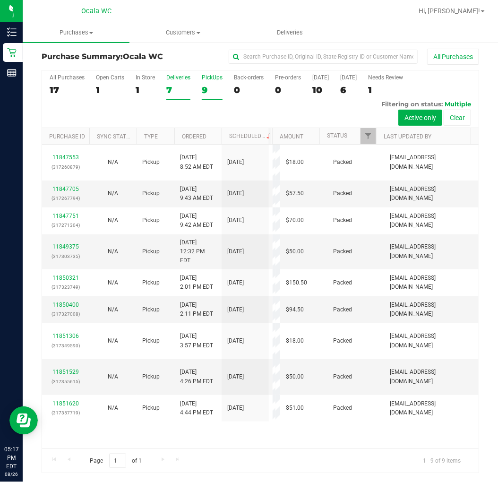
click at [176, 84] on label "Deliveries 7" at bounding box center [178, 87] width 24 height 26
click at [0, 0] on input "Deliveries 7" at bounding box center [0, 0] width 0 height 0
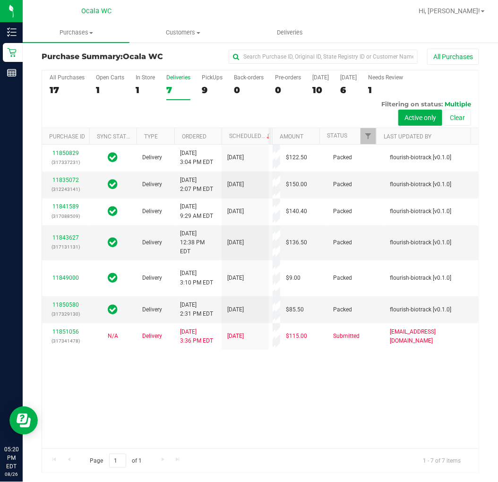
scroll to position [123, 4]
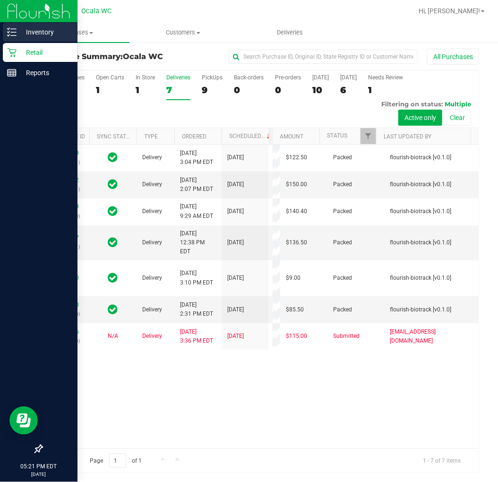
click at [15, 32] on line at bounding box center [13, 32] width 5 height 0
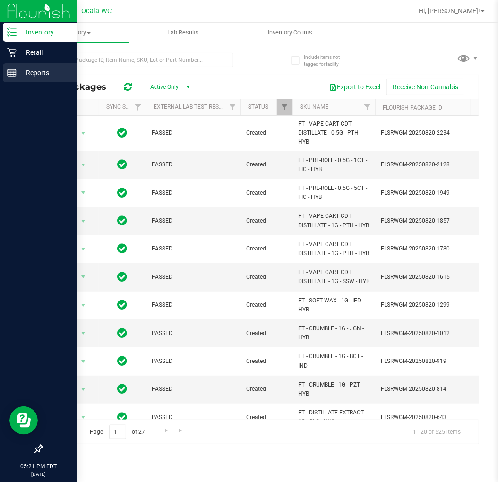
click at [10, 76] on icon at bounding box center [11, 72] width 9 height 9
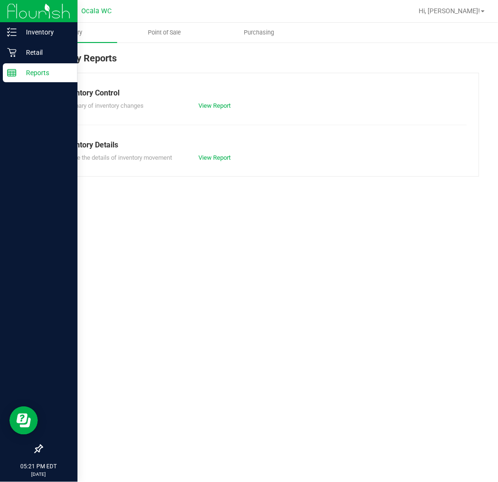
click at [34, 73] on p "Reports" at bounding box center [45, 72] width 57 height 11
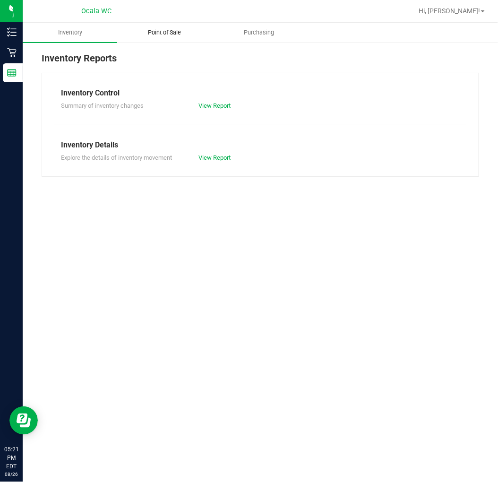
click at [161, 36] on span "Point of Sale" at bounding box center [164, 32] width 59 height 9
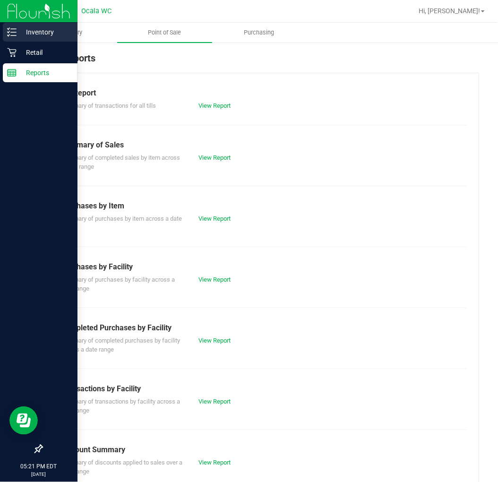
click at [20, 34] on p "Inventory" at bounding box center [45, 31] width 57 height 11
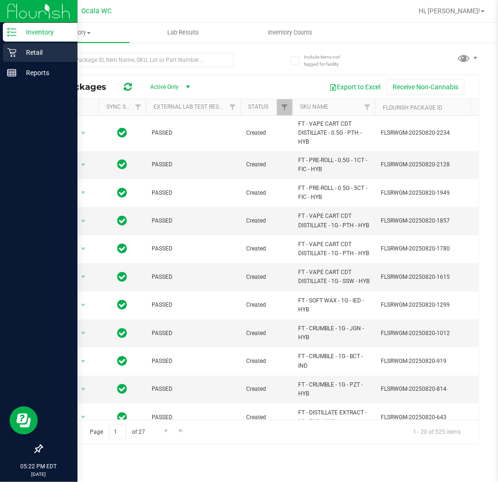
click at [35, 53] on p "Retail" at bounding box center [45, 52] width 57 height 11
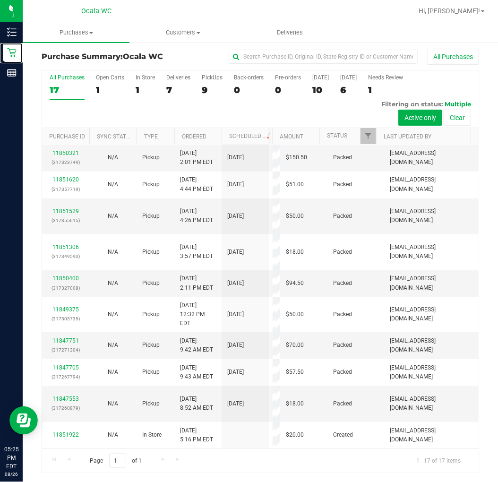
scroll to position [440, 0]
